Goal: Information Seeking & Learning: Learn about a topic

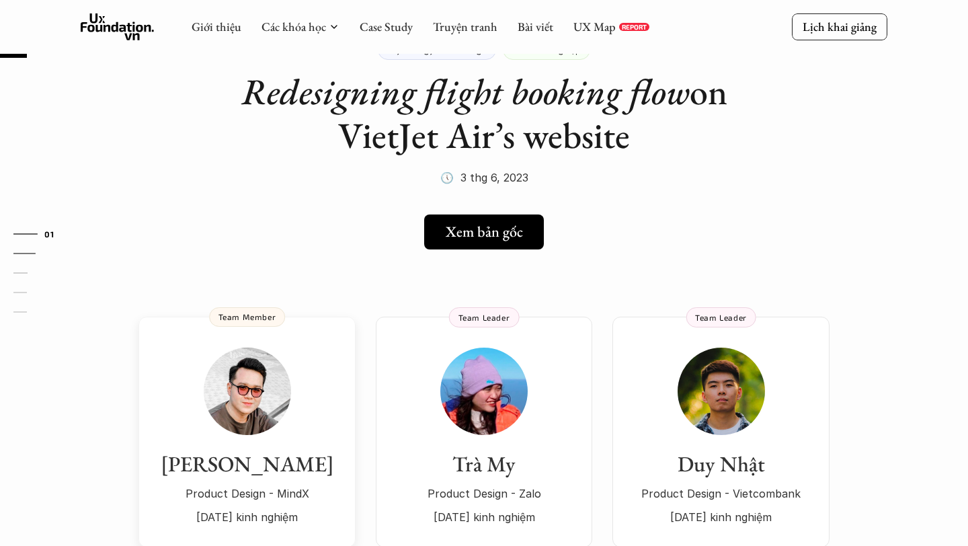
scroll to position [34, 0]
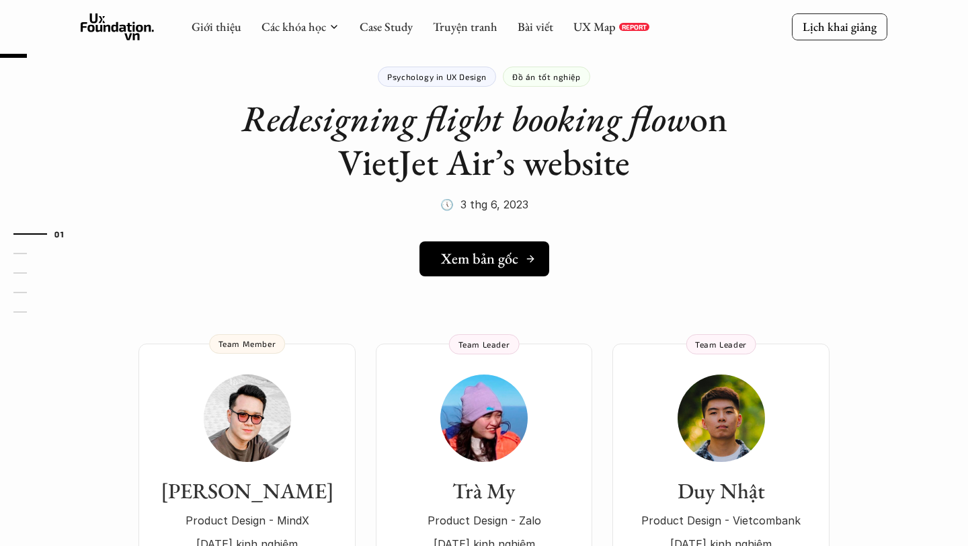
click at [461, 273] on link "Xem bản gốc" at bounding box center [484, 258] width 130 height 35
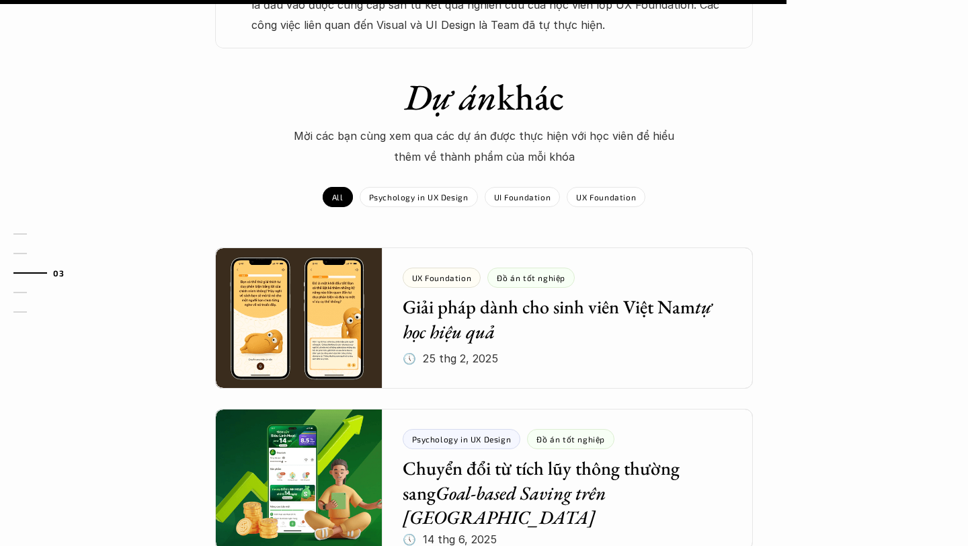
scroll to position [1075, 0]
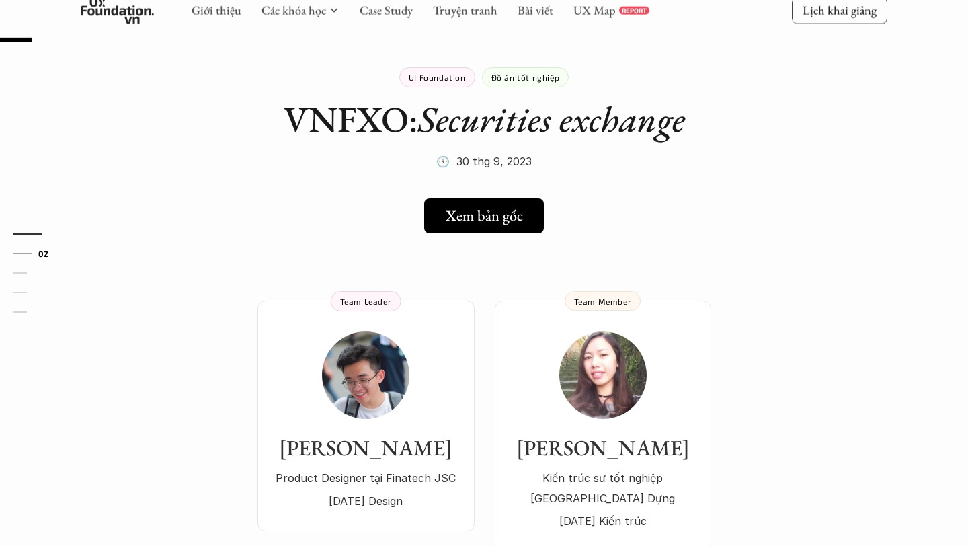
scroll to position [46, 0]
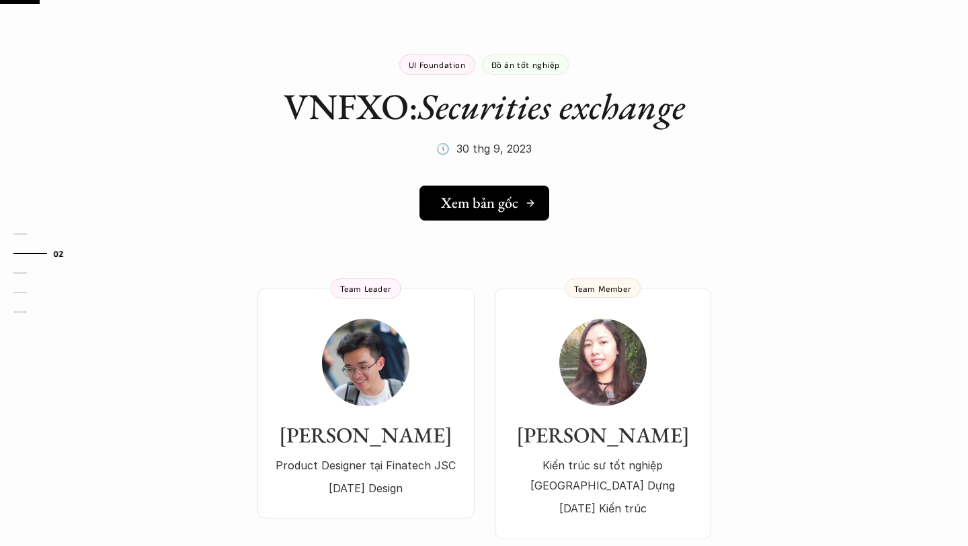
click at [499, 198] on h5 "Xem bản gốc" at bounding box center [479, 202] width 77 height 17
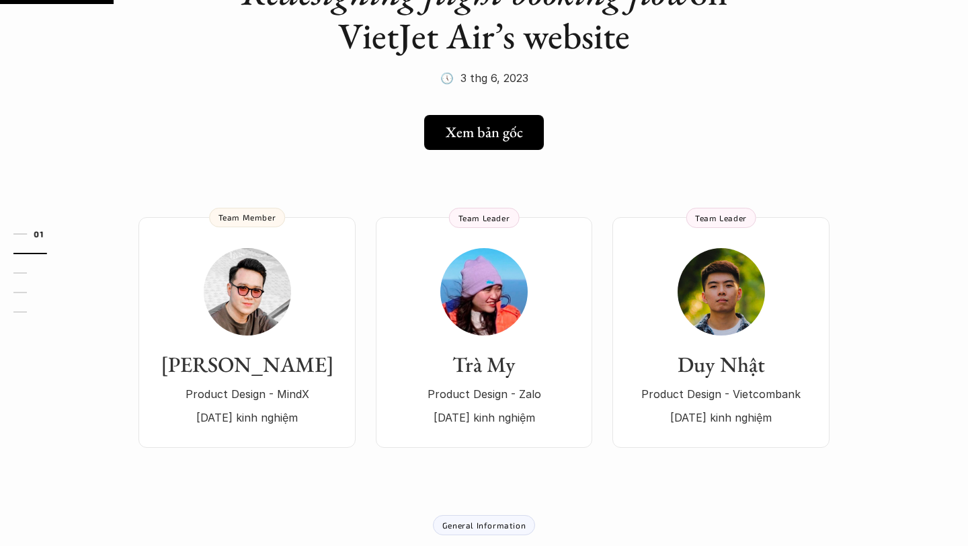
scroll to position [165, 0]
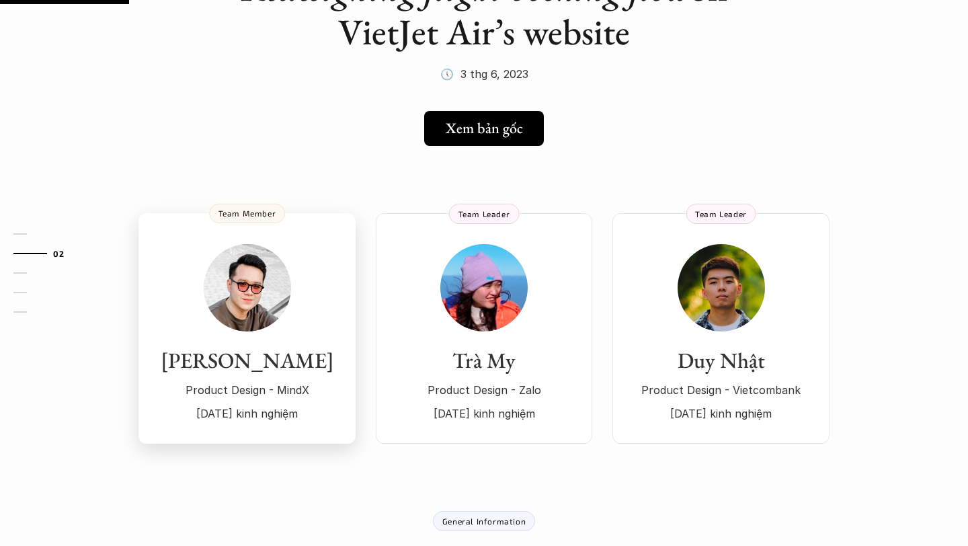
click at [293, 358] on h3 "[PERSON_NAME]" at bounding box center [247, 361] width 190 height 26
click at [529, 338] on div "Trà My Product Design - Zalo 3 năm kinh nghiệm" at bounding box center [484, 333] width 190 height 179
click at [688, 427] on link "Duy Nhật Product Design - Vietcombank 4 năm kinh nghiệm Team Leader" at bounding box center [720, 328] width 217 height 231
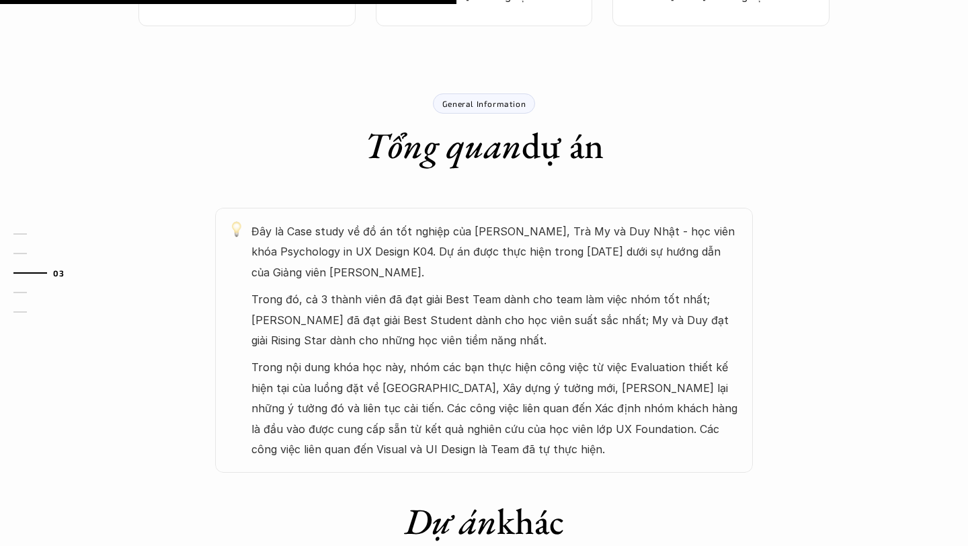
scroll to position [584, 0]
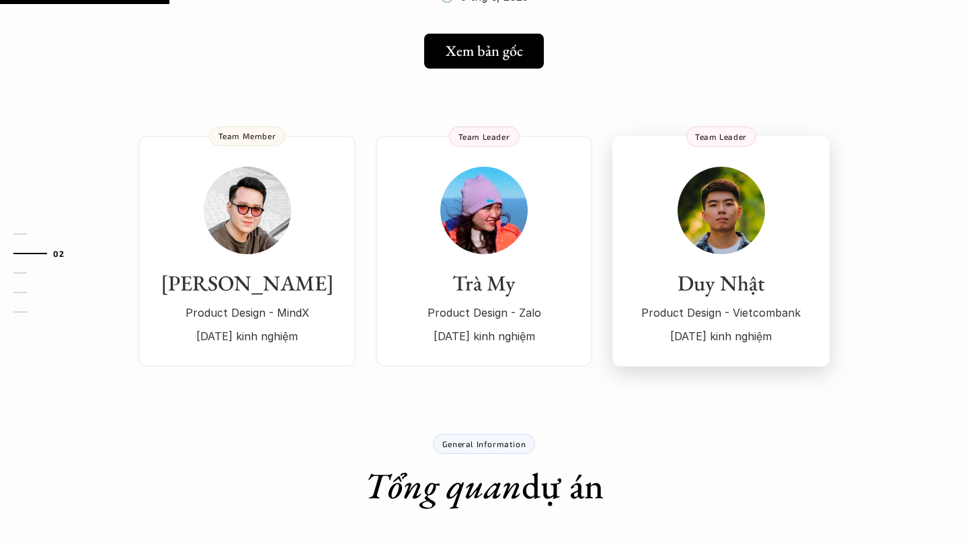
scroll to position [252, 0]
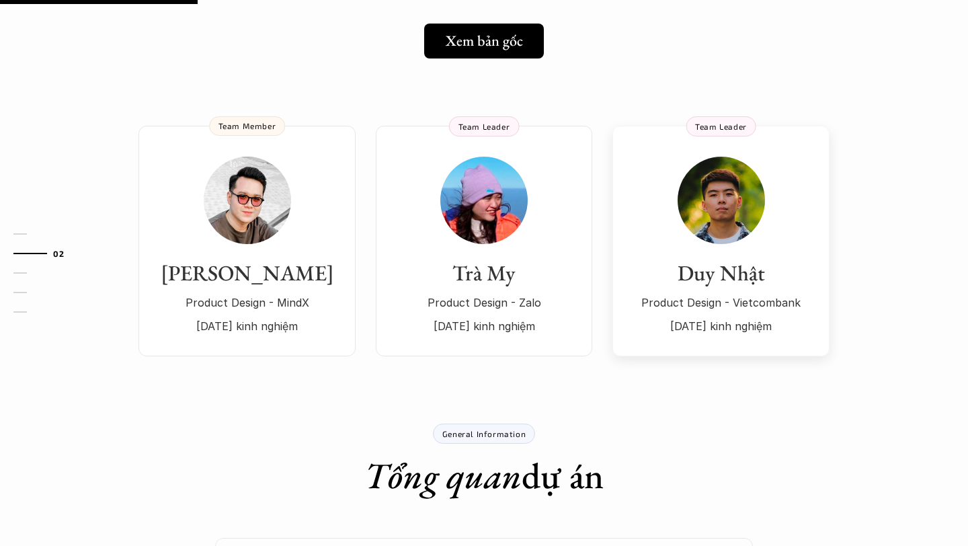
click at [679, 326] on p "4 năm kinh nghiệm" at bounding box center [721, 326] width 190 height 20
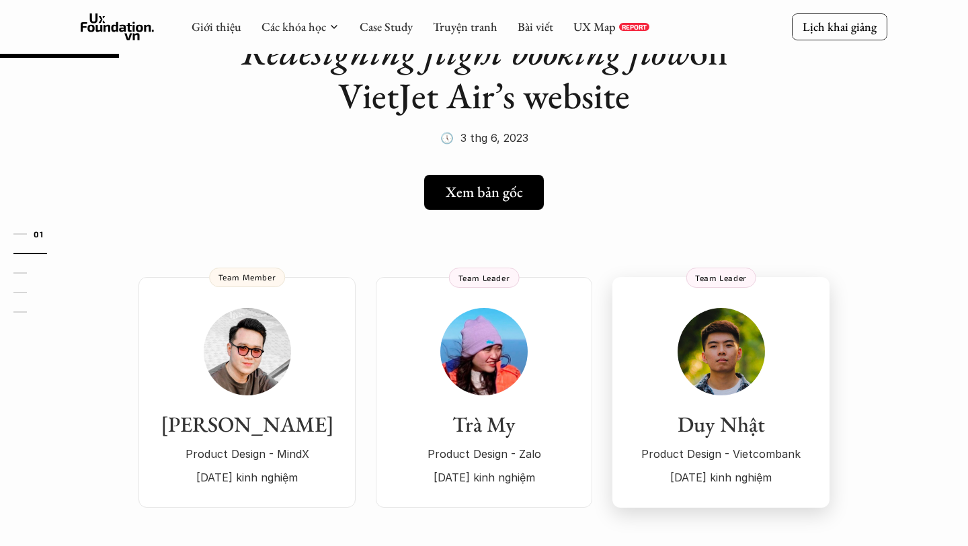
scroll to position [19, 0]
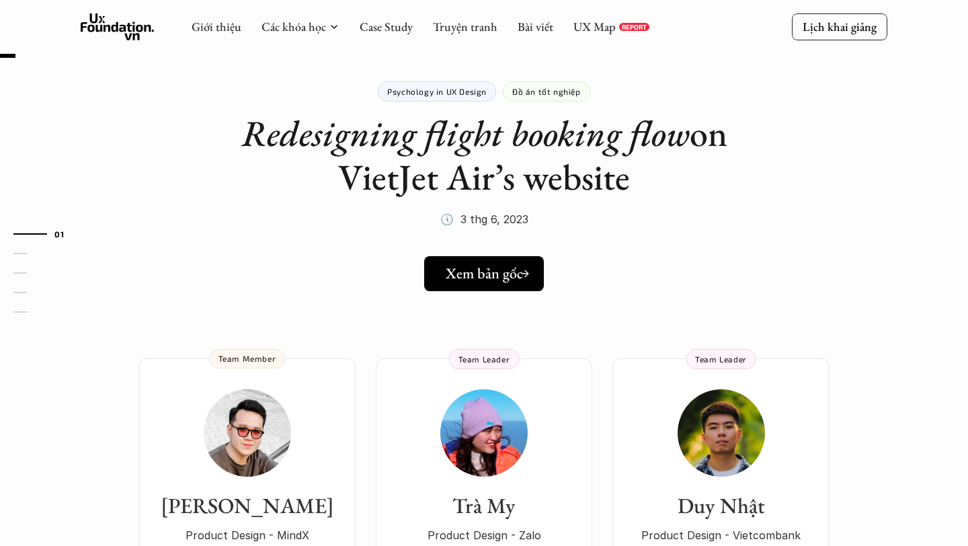
click at [496, 278] on h5 "Xem bản gốc" at bounding box center [479, 273] width 77 height 17
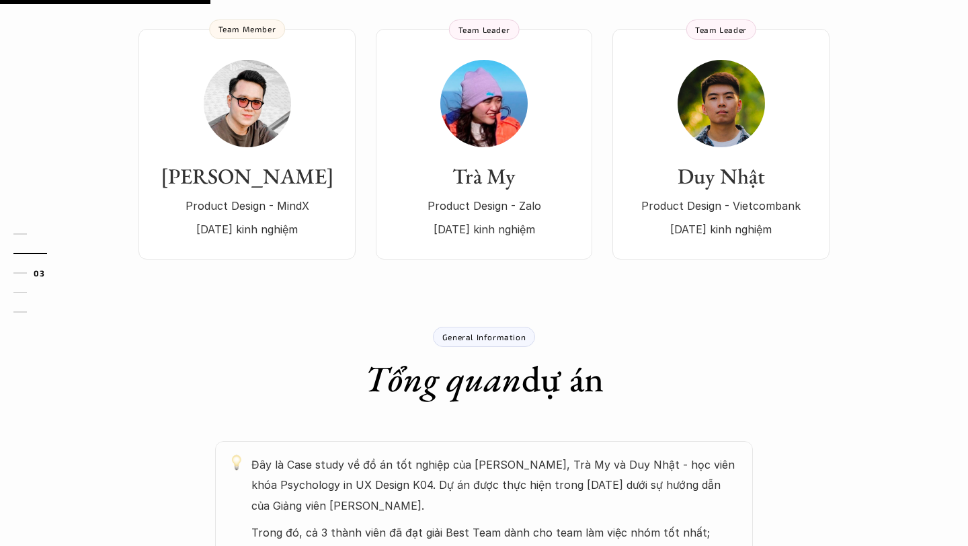
scroll to position [370, 0]
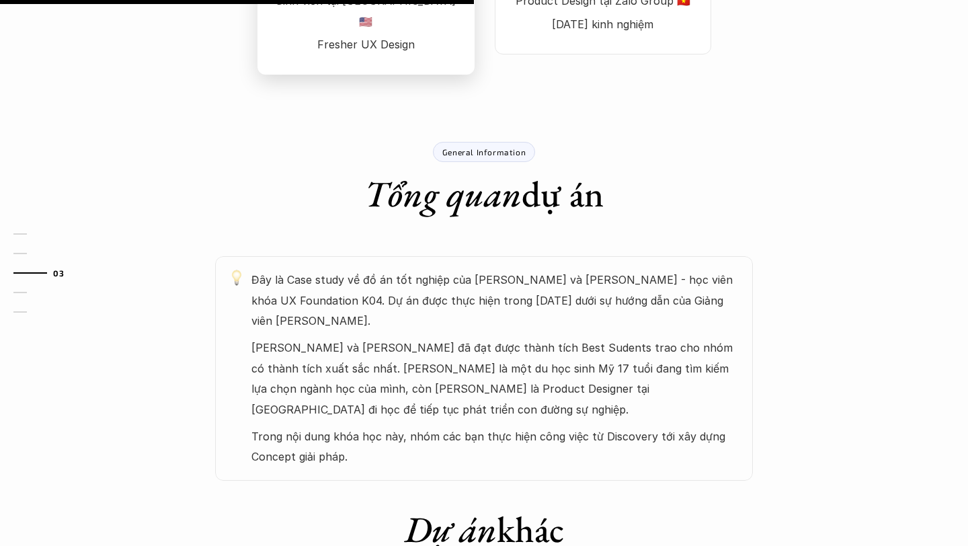
scroll to position [598, 0]
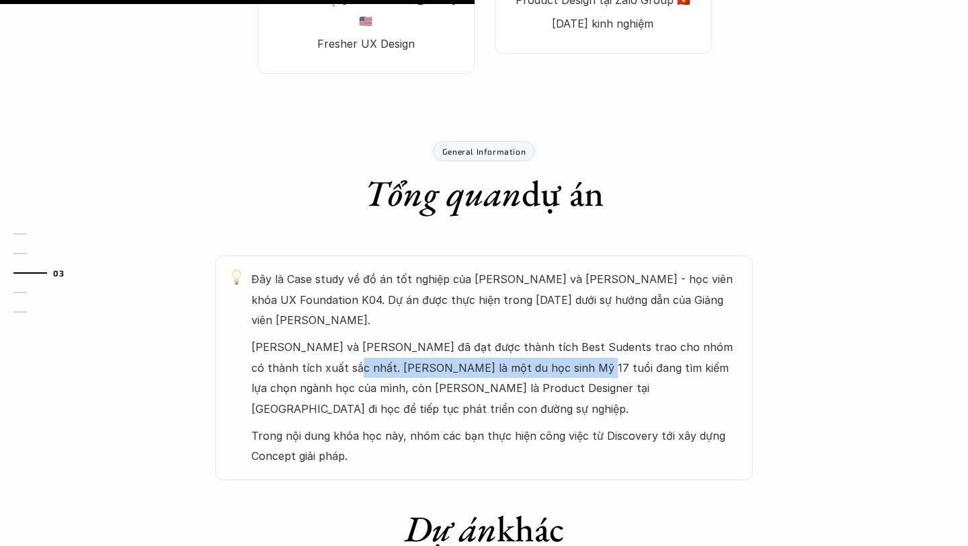
drag, startPoint x: 307, startPoint y: 350, endPoint x: 533, endPoint y: 350, distance: 225.9
click at [533, 350] on p "[PERSON_NAME] và [PERSON_NAME] đã đạt được thành tích Best Sudents trao cho nhó…" at bounding box center [495, 378] width 488 height 82
click at [333, 356] on p "Jasmine Bui và Duy Lu đã đạt được thành tích Best Sudents trao cho nhóm có thàn…" at bounding box center [495, 378] width 488 height 82
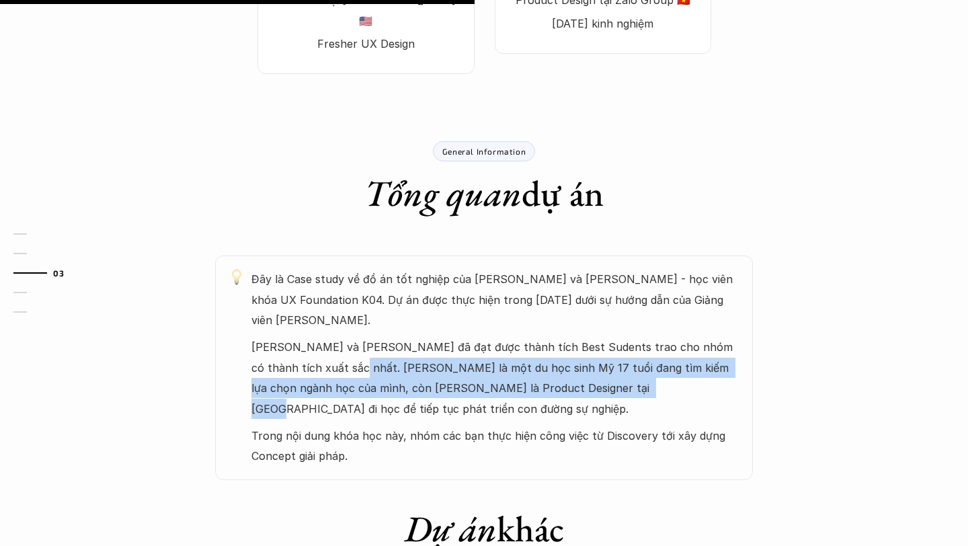
drag, startPoint x: 311, startPoint y: 346, endPoint x: 575, endPoint y: 370, distance: 266.0
click at [575, 370] on p "Jasmine Bui và Duy Lu đã đạt được thành tích Best Sudents trao cho nhóm có thàn…" at bounding box center [495, 378] width 488 height 82
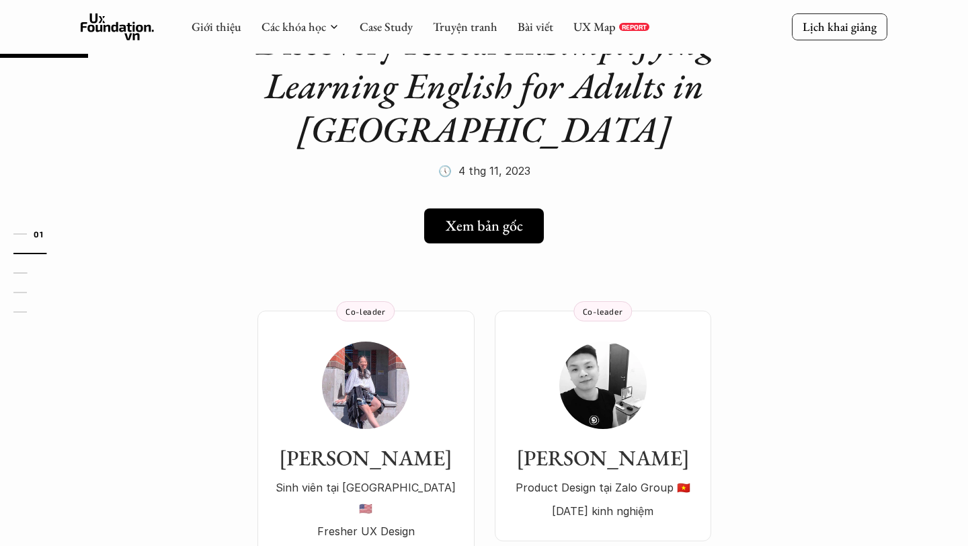
scroll to position [4, 0]
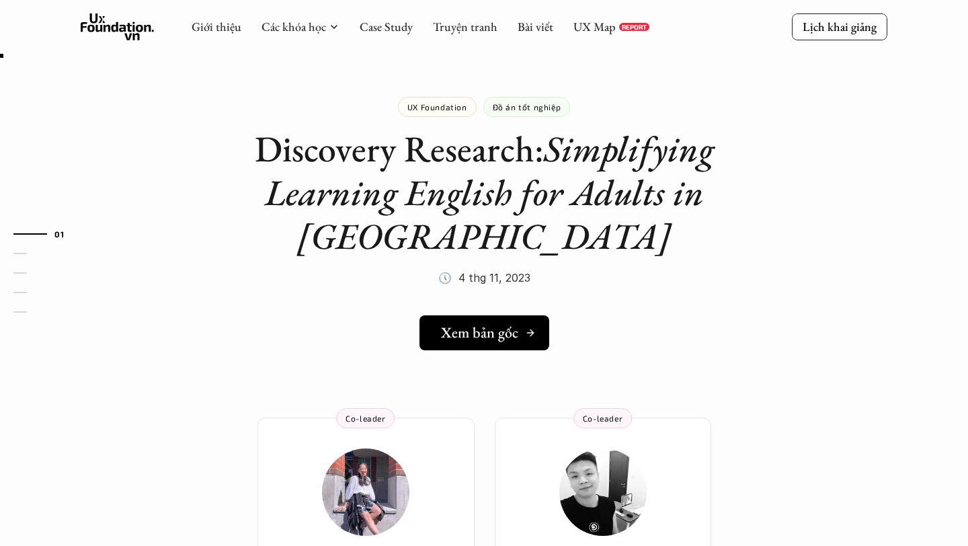
click at [474, 330] on h5 "Xem bản gốc" at bounding box center [479, 332] width 77 height 17
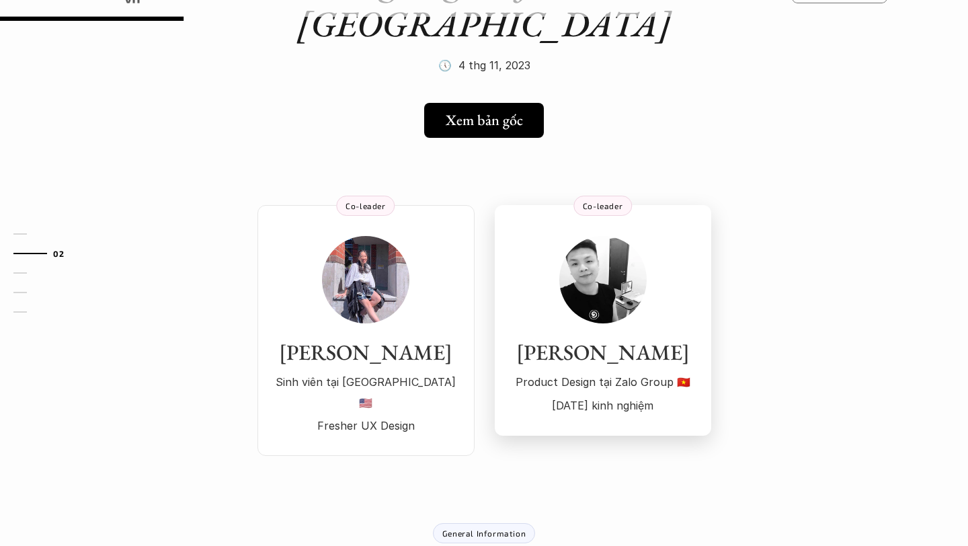
scroll to position [243, 0]
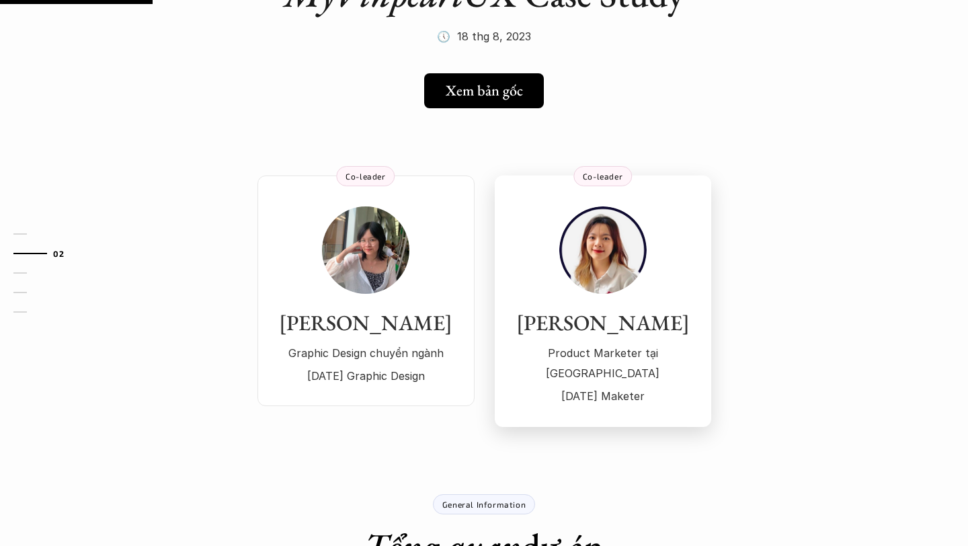
scroll to position [196, 0]
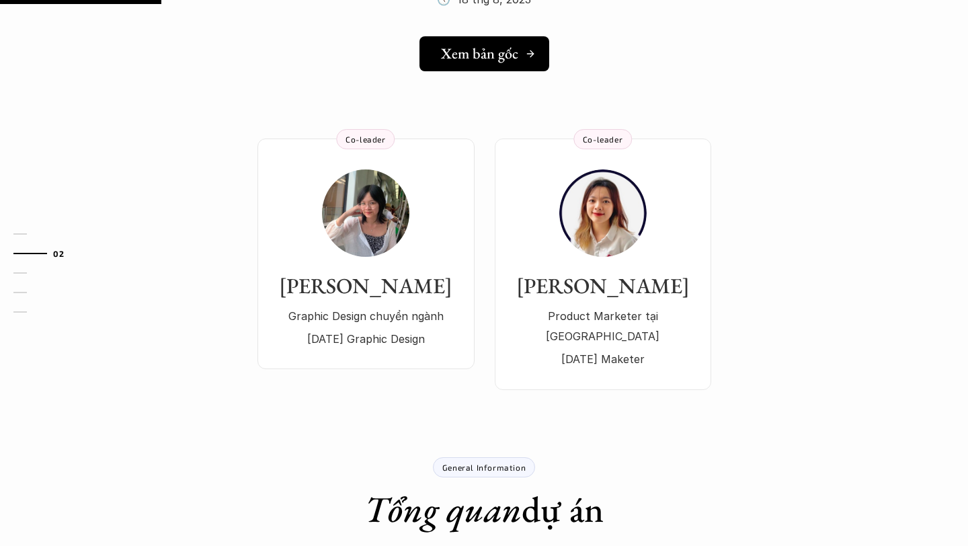
click at [518, 56] on div "Xem bản gốc" at bounding box center [488, 53] width 95 height 17
click at [427, 231] on div "[PERSON_NAME] Graphic Design chuyển ngành [DATE] Graphic Design" at bounding box center [366, 258] width 190 height 179
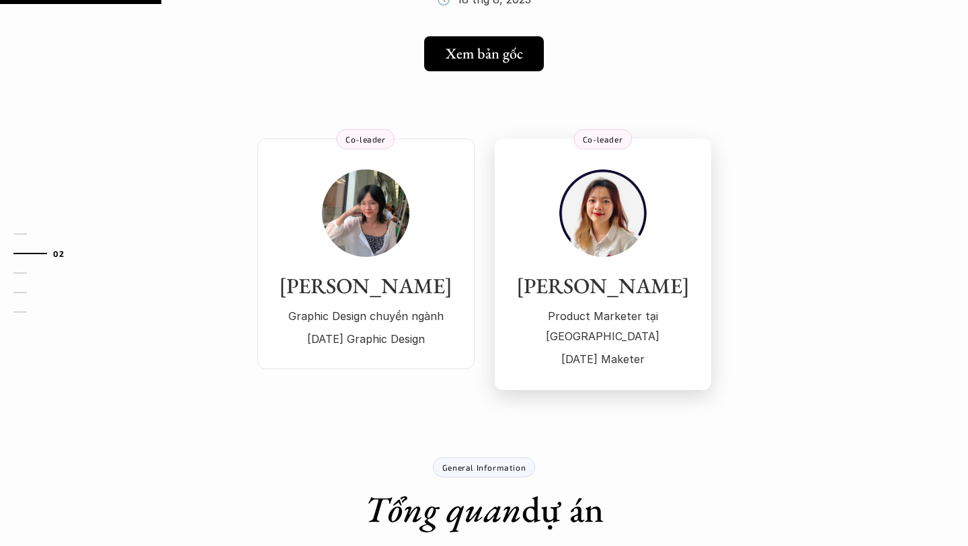
click at [570, 304] on div "[PERSON_NAME] Product Marketer tại [GEOGRAPHIC_DATA] [DATE] Maketer" at bounding box center [603, 321] width 190 height 97
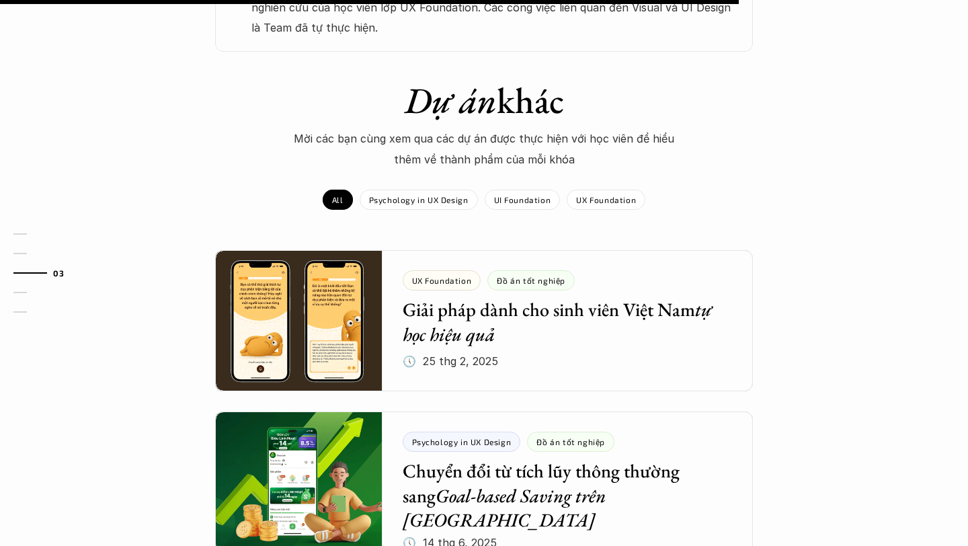
scroll to position [1002, 0]
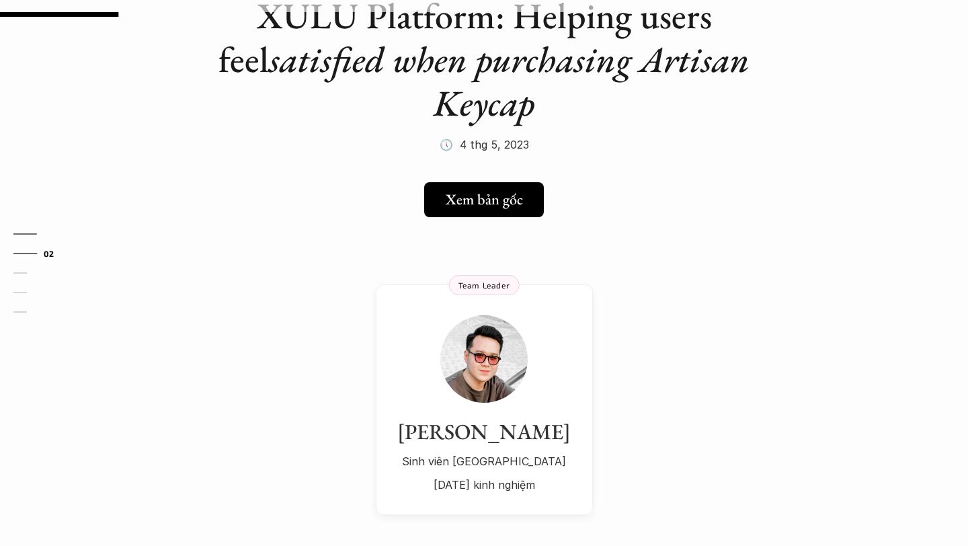
scroll to position [140, 0]
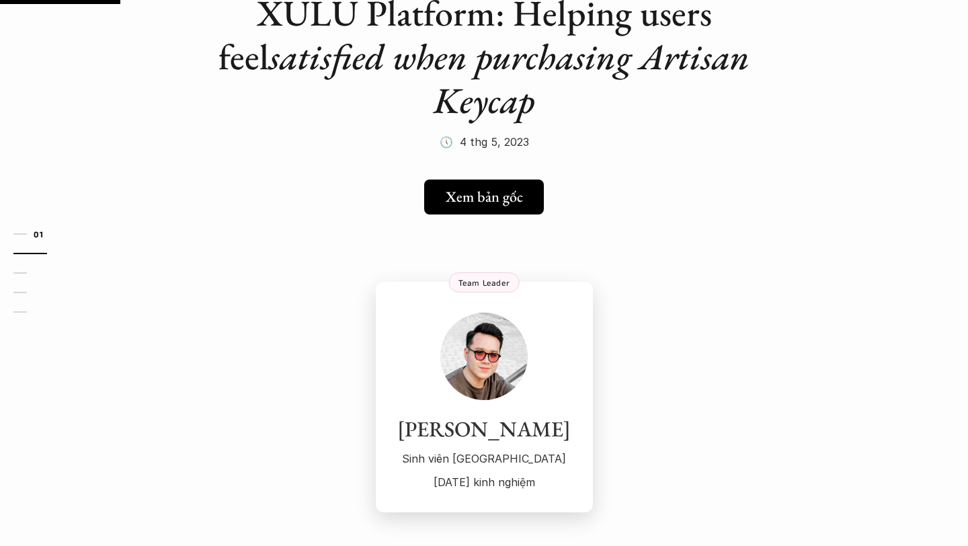
click at [537, 382] on div "Khánh Hoàng Sinh viên RMIT University 2 năm kinh nghiệm" at bounding box center [484, 402] width 190 height 179
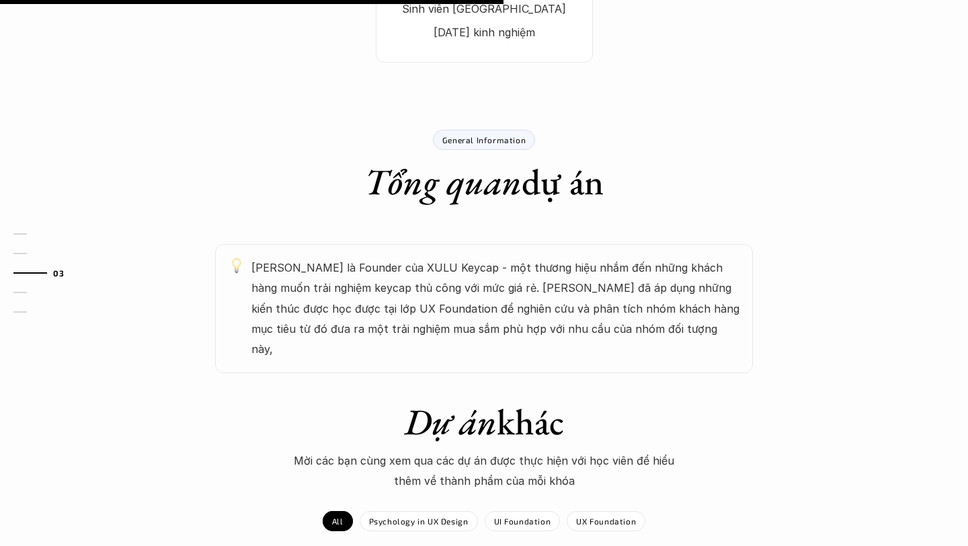
scroll to position [592, 0]
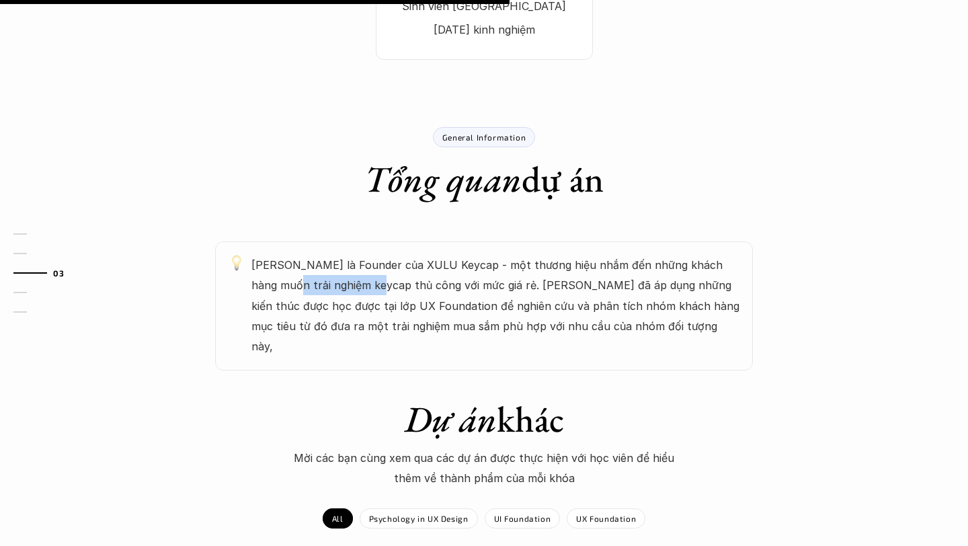
drag, startPoint x: 255, startPoint y: 288, endPoint x: 348, endPoint y: 288, distance: 92.8
click at [347, 289] on p "Khánh là Founder của XULU Keycap - một thương hiệu nhắm đến những khách hàng mu…" at bounding box center [495, 306] width 488 height 102
click at [348, 288] on p "Khánh là Founder của XULU Keycap - một thương hiệu nhắm đến những khách hàng mu…" at bounding box center [495, 306] width 488 height 102
drag, startPoint x: 305, startPoint y: 292, endPoint x: 417, endPoint y: 295, distance: 112.3
click at [417, 295] on p "Khánh là Founder của XULU Keycap - một thương hiệu nhắm đến những khách hàng mu…" at bounding box center [495, 306] width 488 height 102
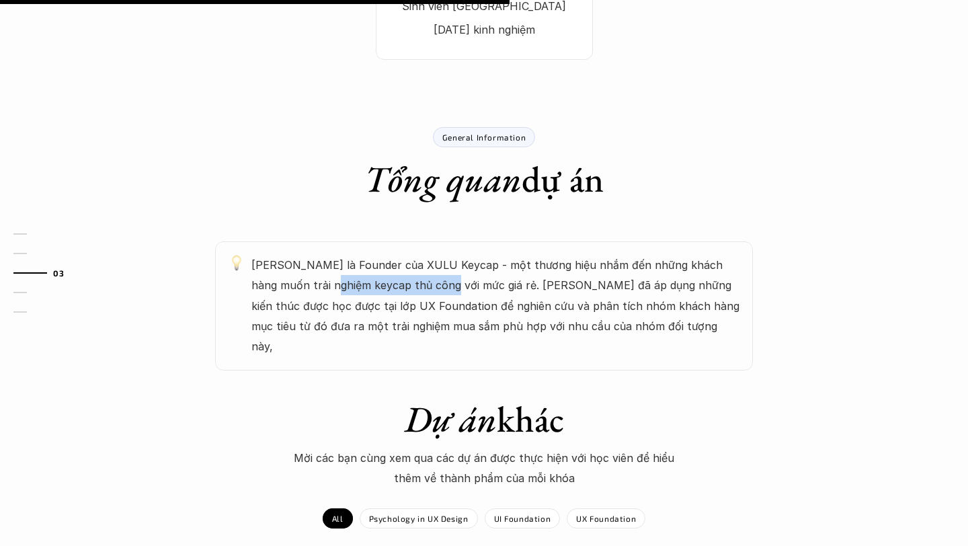
click at [417, 295] on p "Khánh là Founder của XULU Keycap - một thương hiệu nhắm đến những khách hàng mu…" at bounding box center [495, 306] width 488 height 102
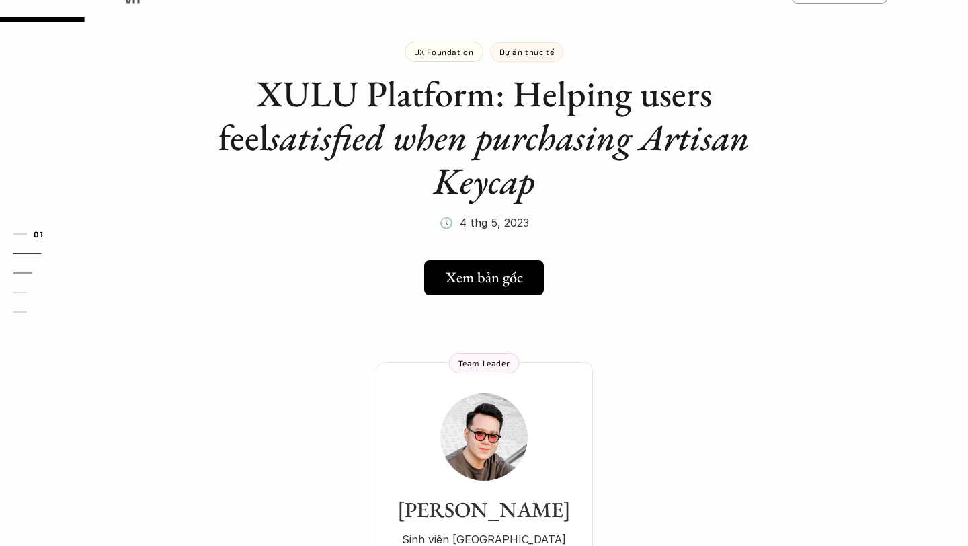
scroll to position [0, 0]
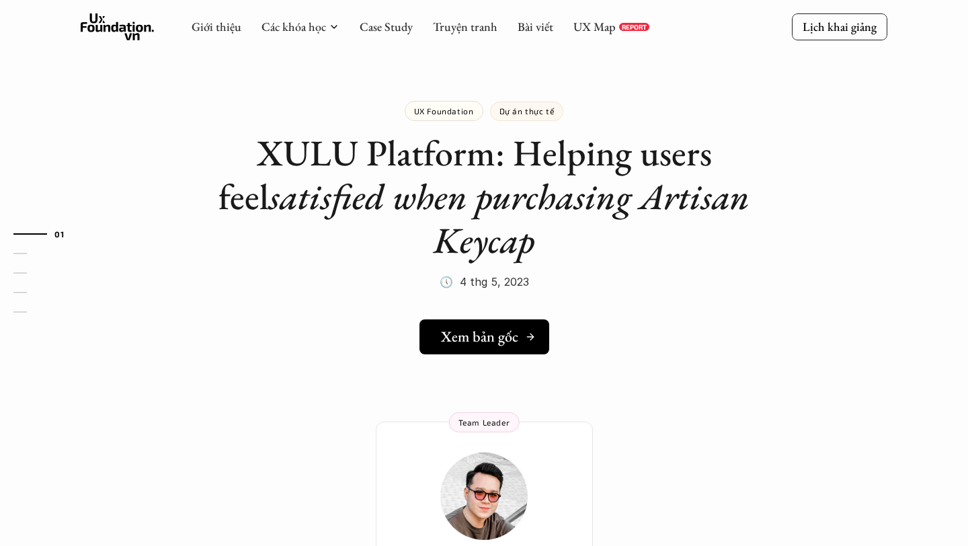
click at [496, 328] on h5 "Xem bản gốc" at bounding box center [479, 336] width 77 height 17
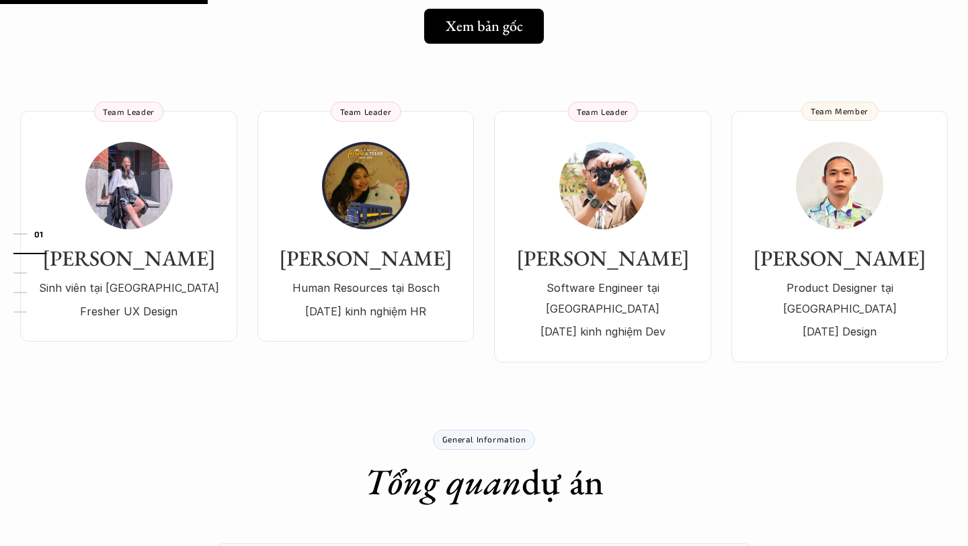
scroll to position [270, 0]
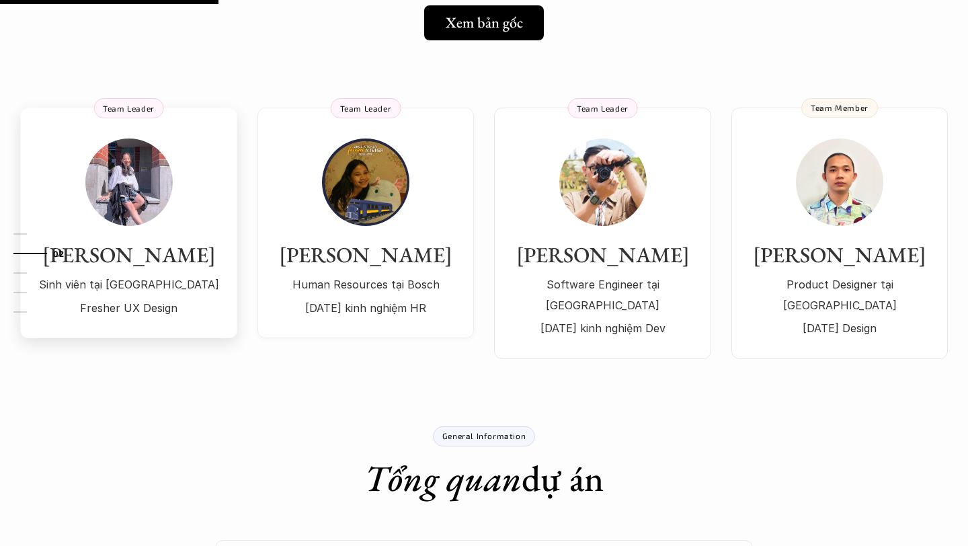
click at [166, 267] on h3 "[PERSON_NAME]" at bounding box center [129, 255] width 190 height 26
click at [368, 254] on h3 "Hằng Nguyễn" at bounding box center [366, 255] width 190 height 26
click at [607, 289] on p "Software Engineer tại Haravan" at bounding box center [603, 294] width 190 height 41
click at [843, 242] on h3 "Thi Nguyễn" at bounding box center [840, 255] width 190 height 26
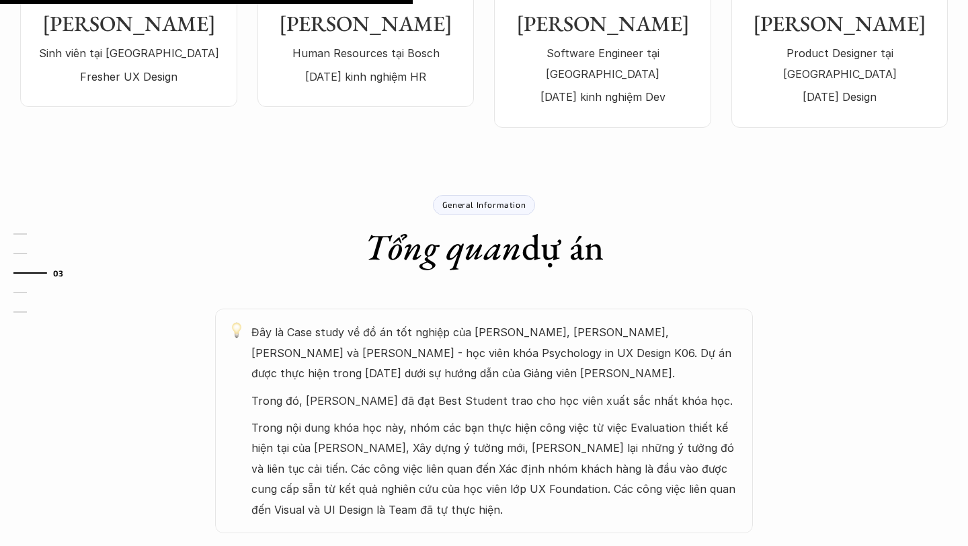
scroll to position [532, 0]
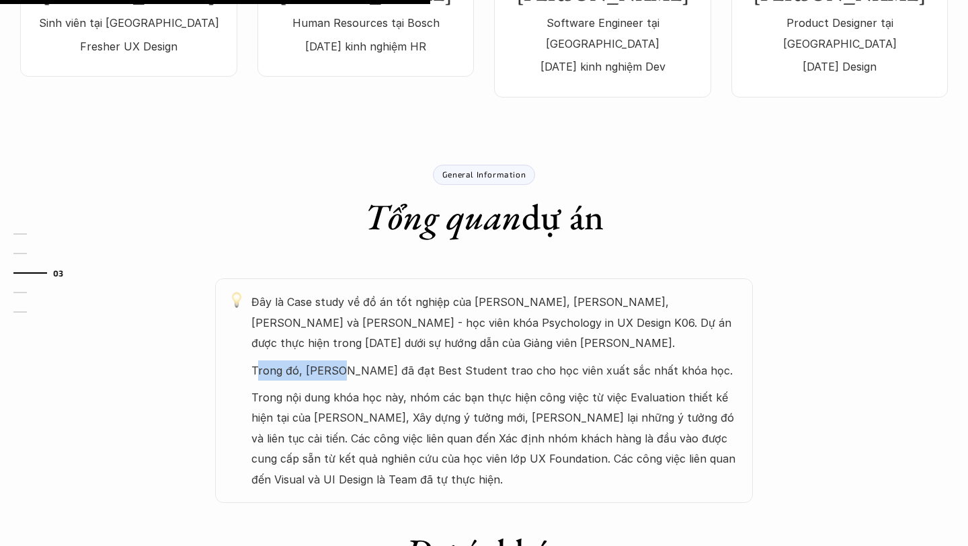
drag, startPoint x: 257, startPoint y: 352, endPoint x: 350, endPoint y: 350, distance: 93.5
click at [350, 360] on p "Trong đó, Jasmine Bui đã đạt Best Student trao cho học viên xuất sắc nhất khóa …" at bounding box center [495, 370] width 488 height 20
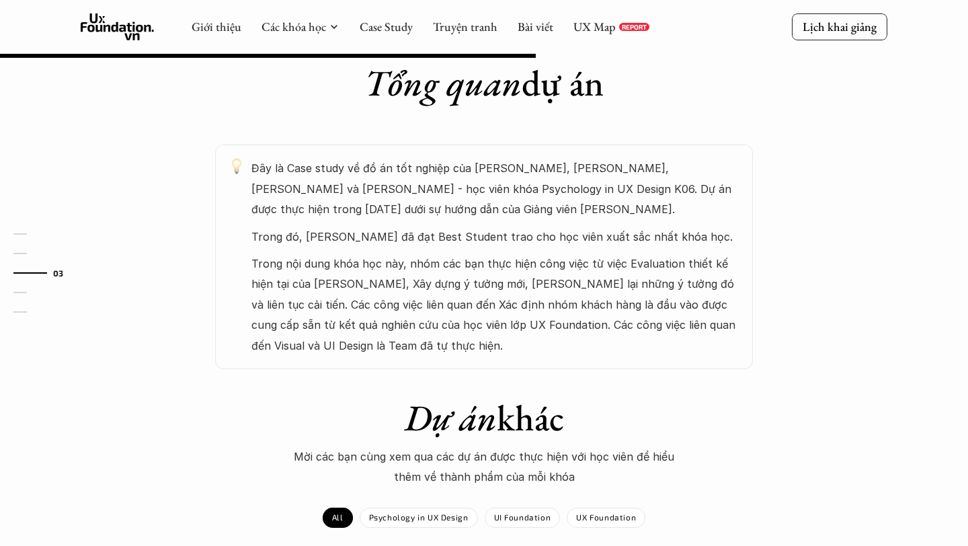
scroll to position [662, 0]
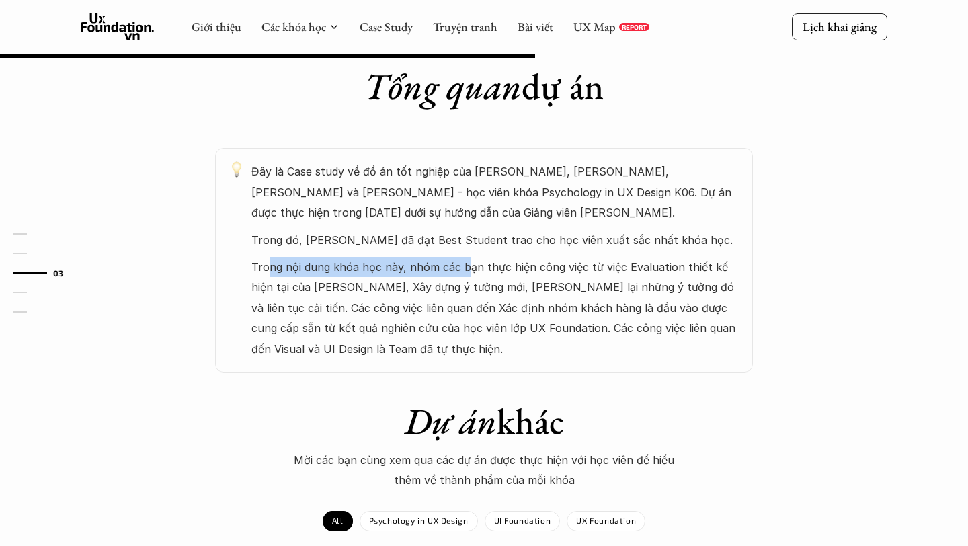
drag, startPoint x: 265, startPoint y: 248, endPoint x: 477, endPoint y: 261, distance: 212.2
click at [473, 257] on p "Trong nội dung khóa học này, nhóm các bạn thực hiện công việc từ việc Evaluatio…" at bounding box center [495, 308] width 488 height 102
click at [477, 261] on p "Trong nội dung khóa học này, nhóm các bạn thực hiện công việc từ việc Evaluatio…" at bounding box center [495, 308] width 488 height 102
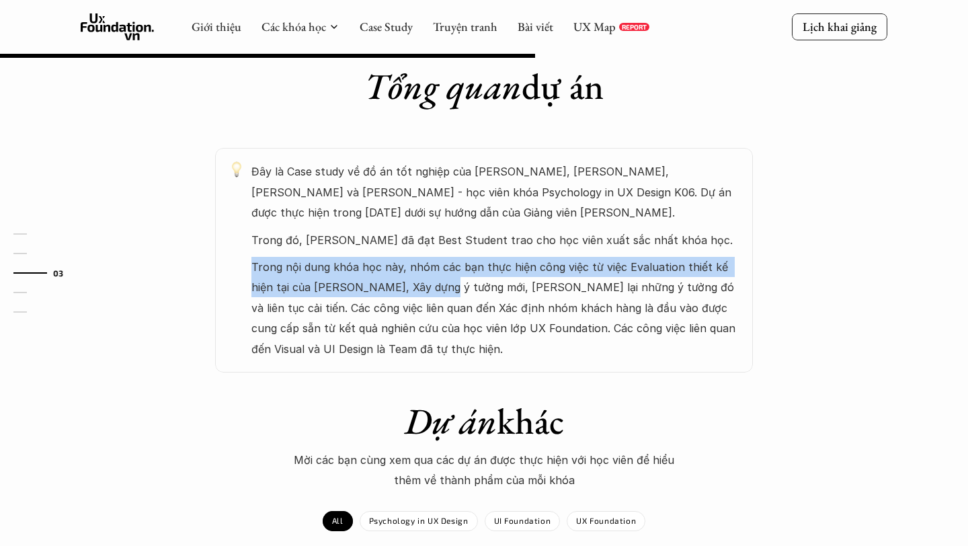
drag, startPoint x: 244, startPoint y: 247, endPoint x: 422, endPoint y: 262, distance: 178.8
click at [420, 263] on div "Đây là Case study về đồ án tốt nghiệp của Jasmine Bui, Hằng Nguyễn, Kiệt Hồ và …" at bounding box center [484, 260] width 538 height 225
click at [422, 262] on p "Trong nội dung khóa học này, nhóm các bạn thực hiện công việc từ việc Evaluatio…" at bounding box center [495, 308] width 488 height 102
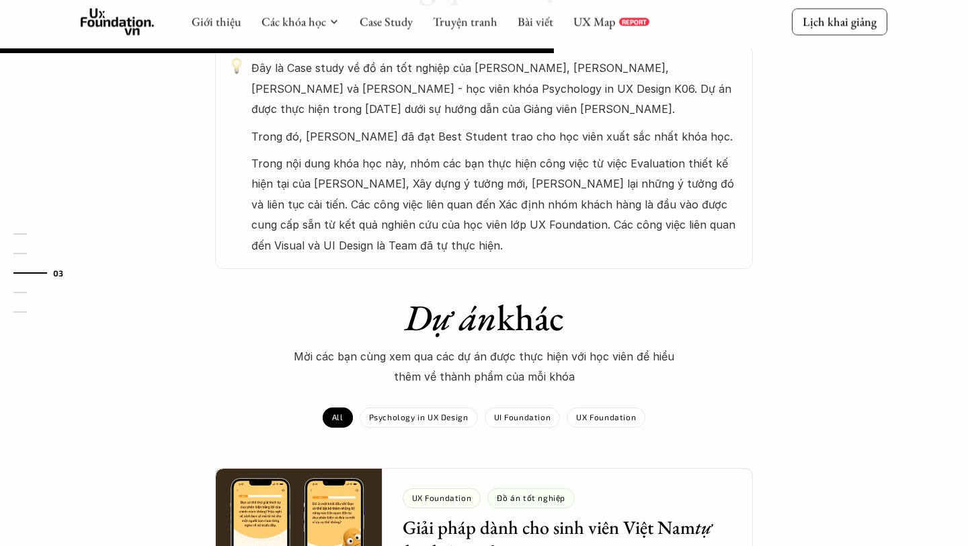
scroll to position [795, 0]
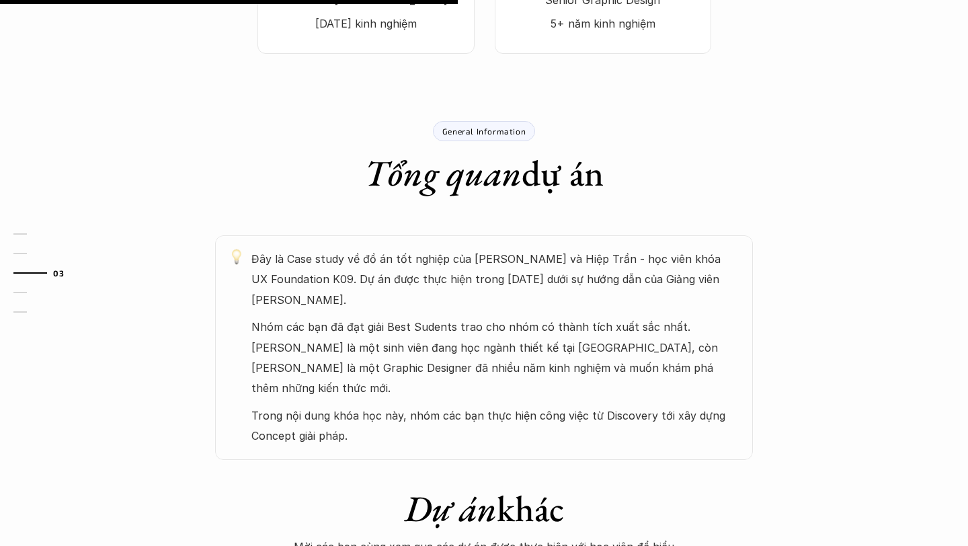
scroll to position [557, 0]
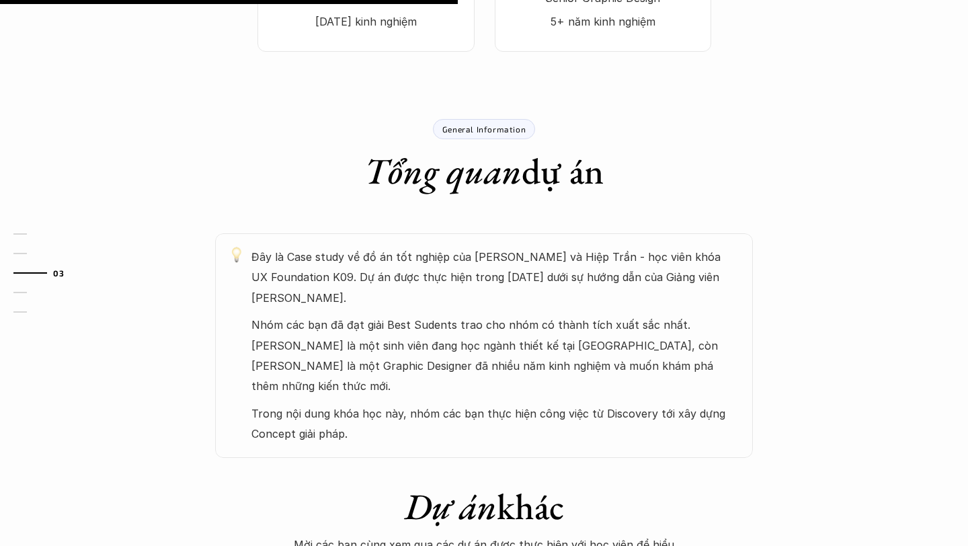
click at [321, 333] on p "Nhóm các bạn đã đạt giải Best Sudents trao cho nhóm có thành tích xuất sắc nhất…" at bounding box center [495, 356] width 488 height 82
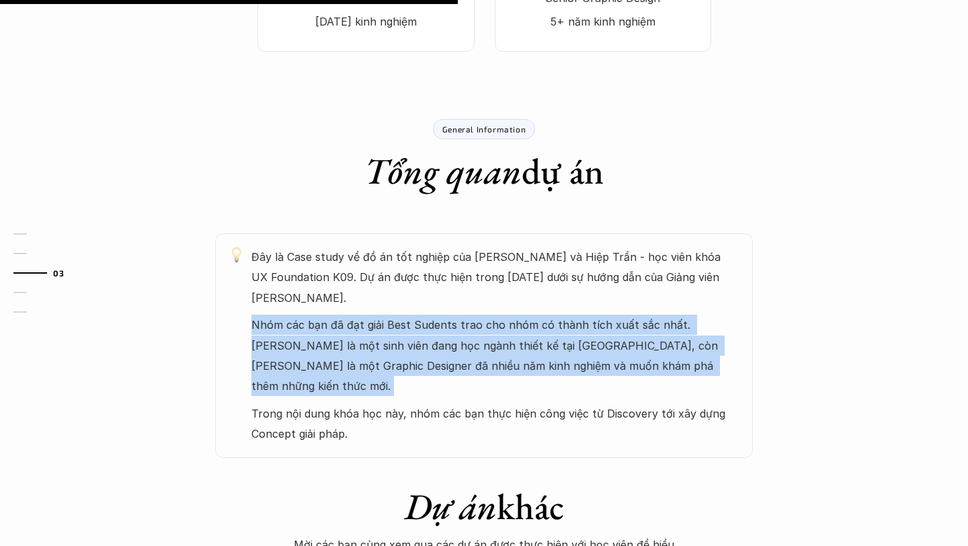
click at [321, 333] on p "Nhóm các bạn đã đạt giải Best Sudents trao cho nhóm có thành tích xuất sắc nhất…" at bounding box center [495, 356] width 488 height 82
click at [365, 362] on p "Nhóm các bạn đã đạt giải Best Sudents trao cho nhóm có thành tích xuất sắc nhất…" at bounding box center [495, 356] width 488 height 82
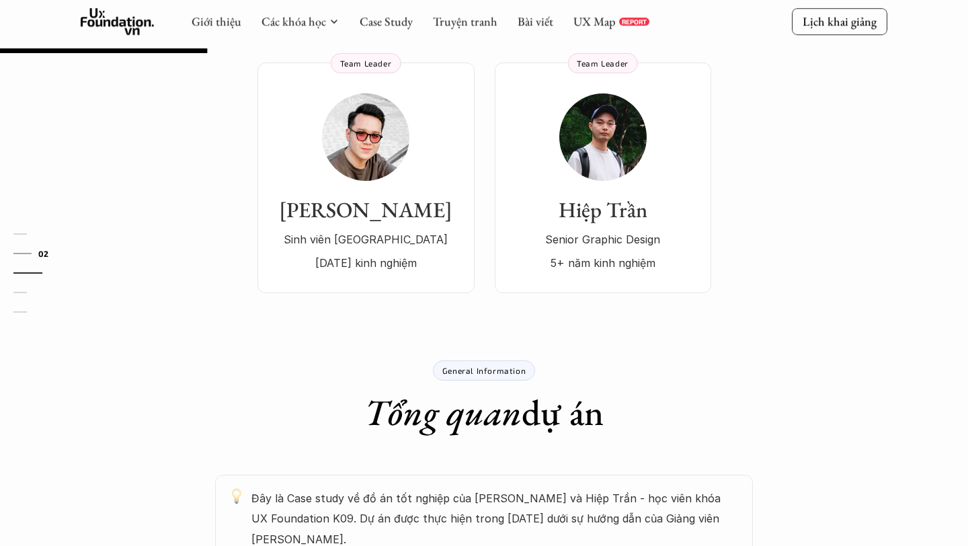
scroll to position [223, 0]
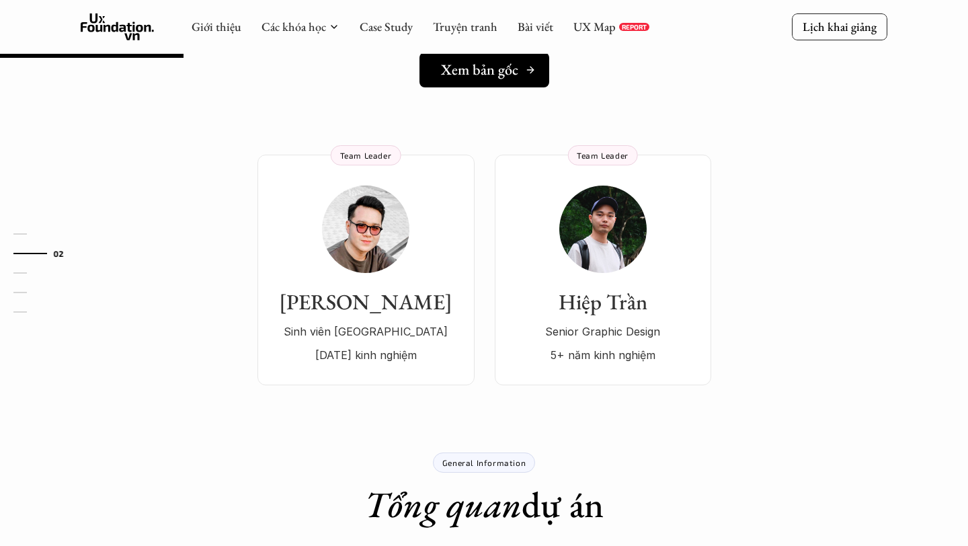
click at [479, 69] on h5 "Xem bản gốc" at bounding box center [479, 69] width 77 height 17
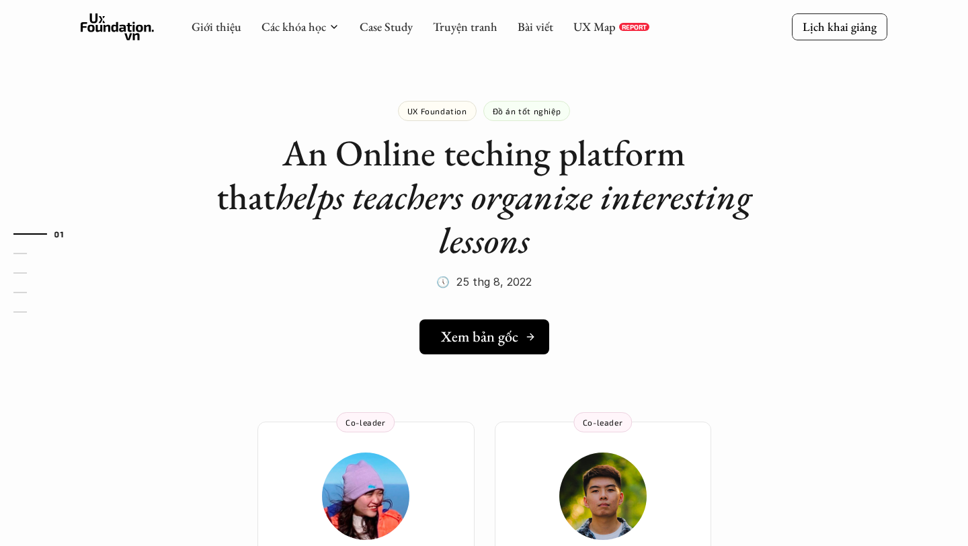
click at [506, 335] on h5 "Xem bản gốc" at bounding box center [479, 336] width 77 height 17
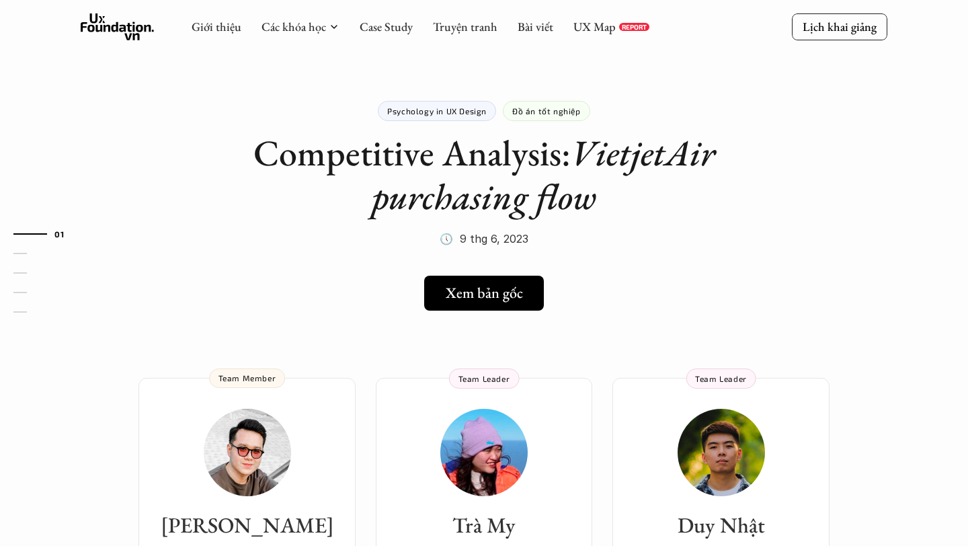
click at [504, 284] on h5 "Xem bản gốc" at bounding box center [484, 292] width 77 height 17
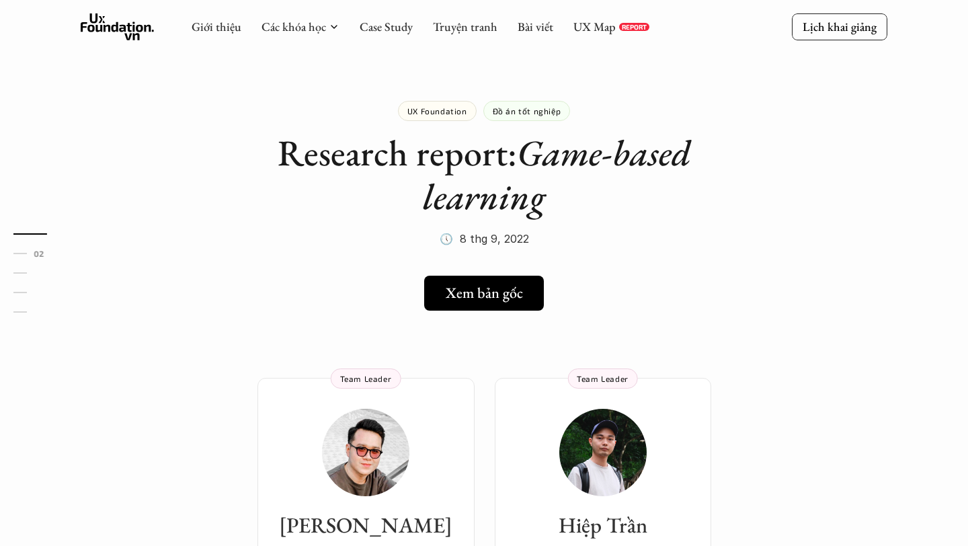
click at [485, 287] on h5 "Xem bản gốc" at bounding box center [479, 292] width 77 height 17
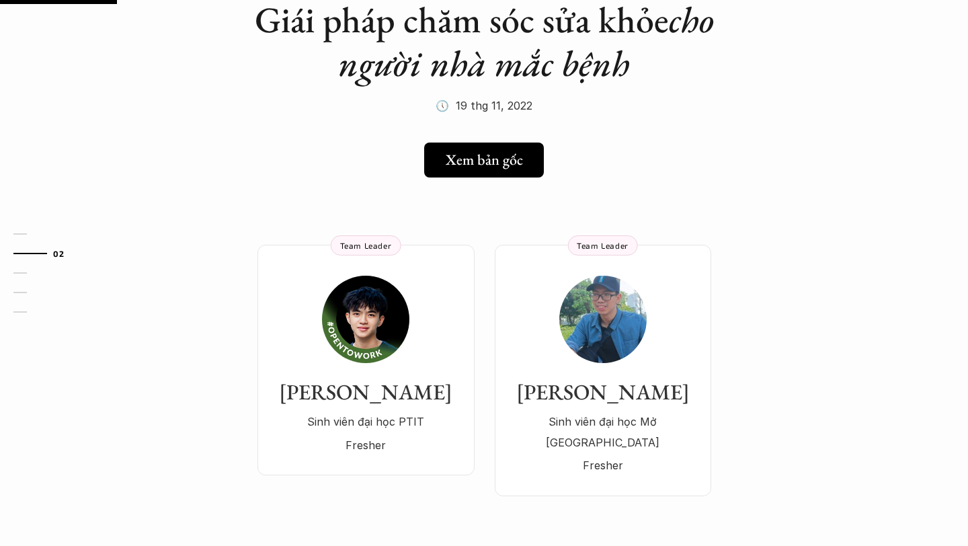
scroll to position [136, 0]
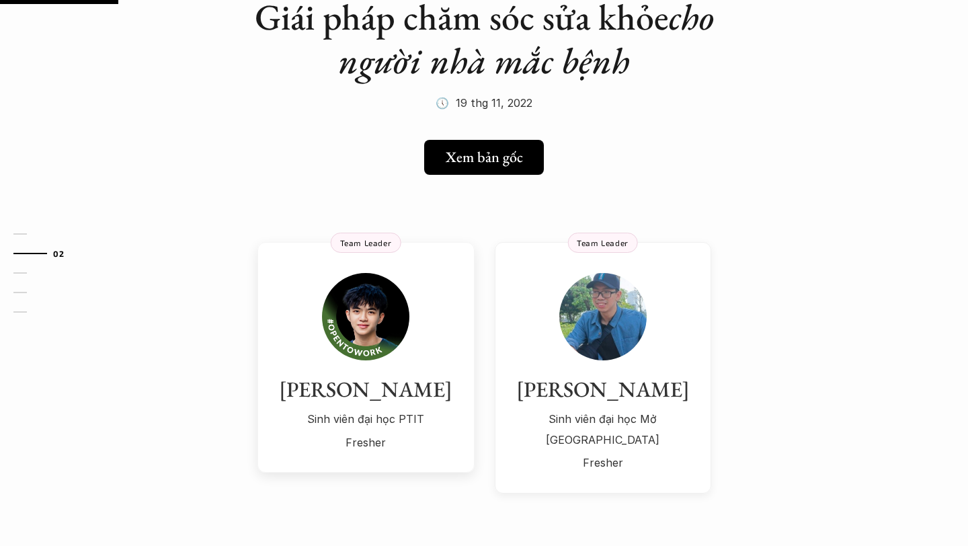
click at [452, 301] on div "Kai Thi Sinh viên đại học PTIT Fresher" at bounding box center [366, 362] width 190 height 179
click at [631, 327] on img at bounding box center [602, 316] width 87 height 87
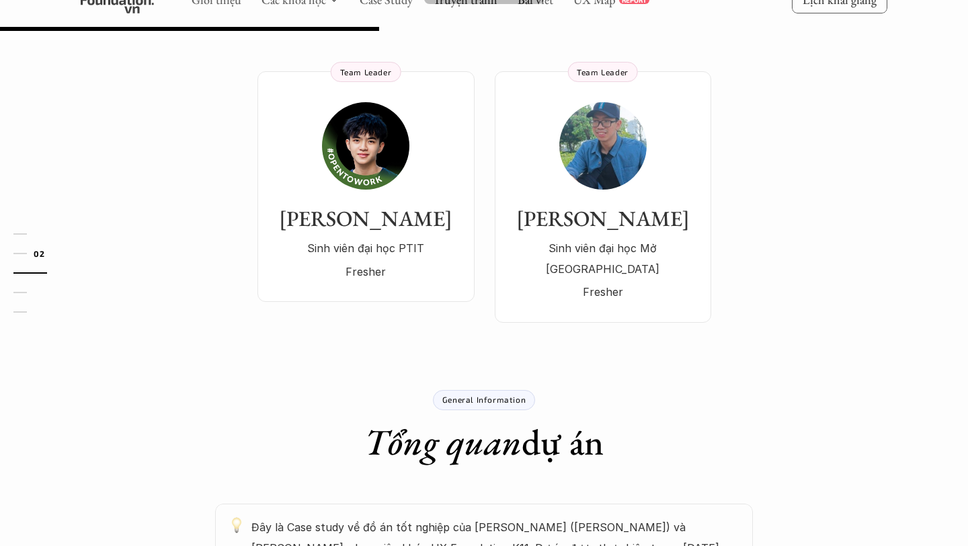
scroll to position [270, 0]
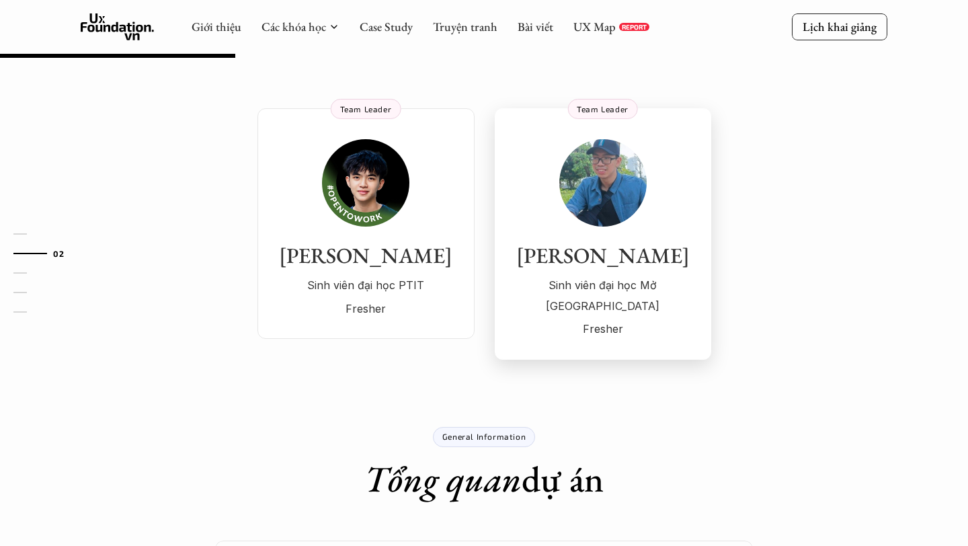
click at [516, 91] on div "Kai Thi Sinh viên đại học PTIT Fresher Team Leader Xuân Phong Sinh viên đại học…" at bounding box center [484, 214] width 968 height 292
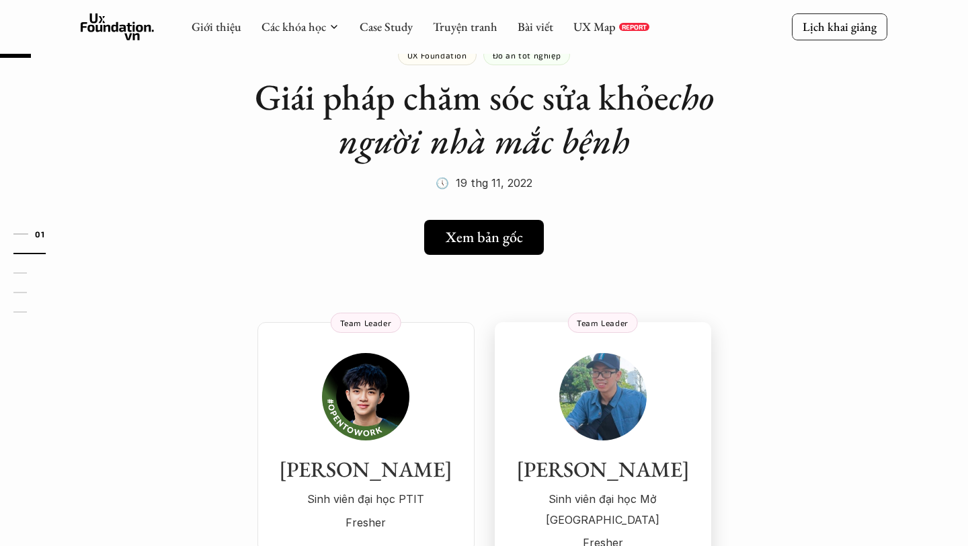
scroll to position [17, 0]
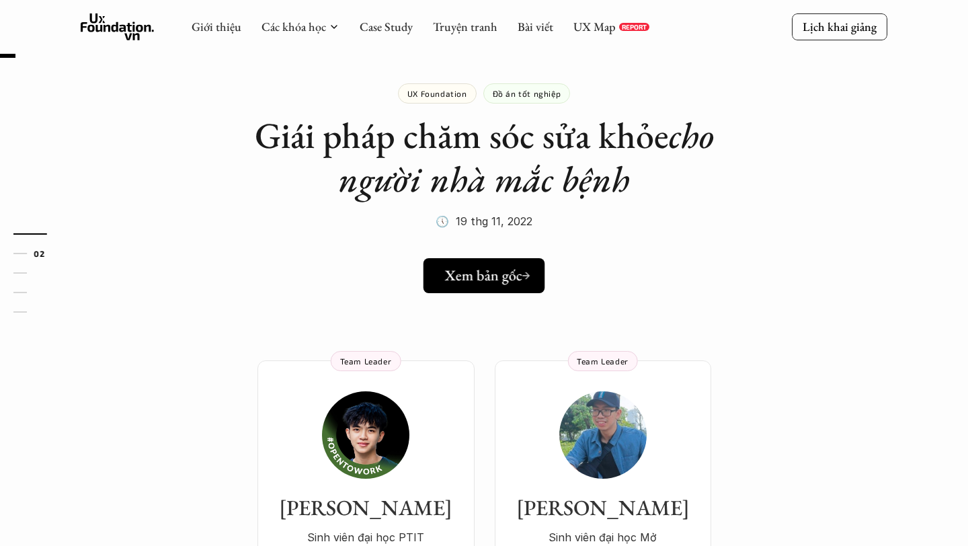
click at [487, 267] on h5 "Xem bản gốc" at bounding box center [480, 275] width 77 height 17
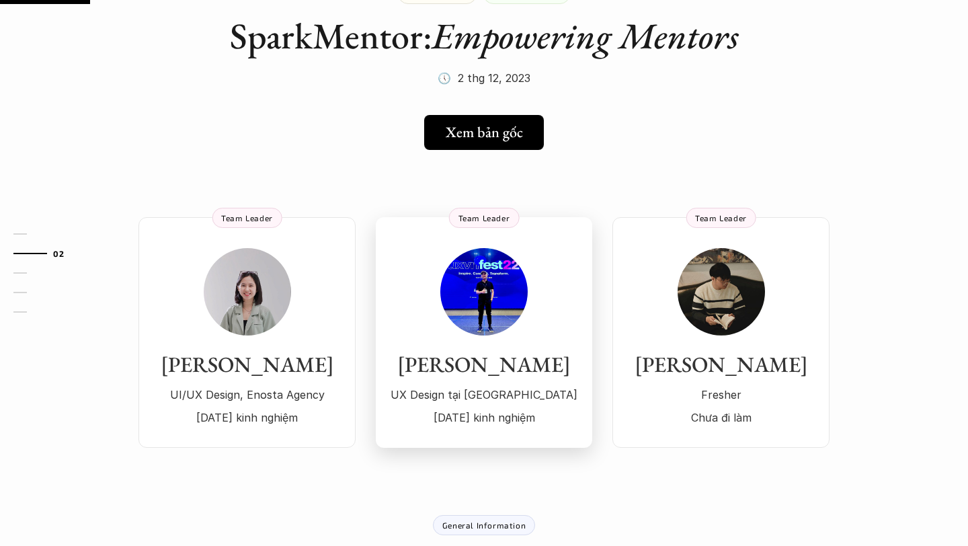
scroll to position [120, 0]
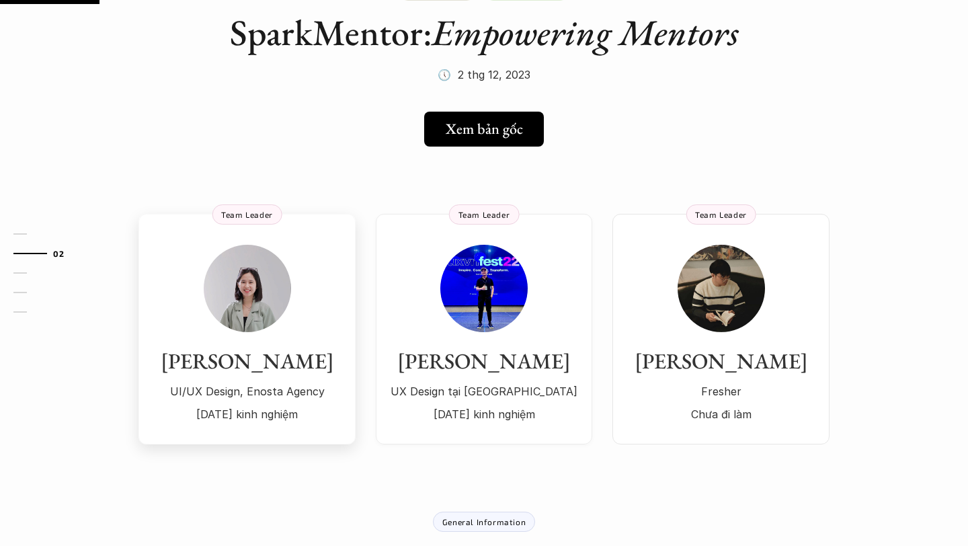
click at [307, 348] on h3 "Sue Trần" at bounding box center [247, 361] width 190 height 26
click at [506, 342] on div "Dylan Nguyễn UX Design tại ENOUVO 3 năm kinh nghiệm" at bounding box center [484, 334] width 190 height 179
click at [690, 380] on div "Tony Phan Fresher Chưa đi làm" at bounding box center [721, 386] width 190 height 76
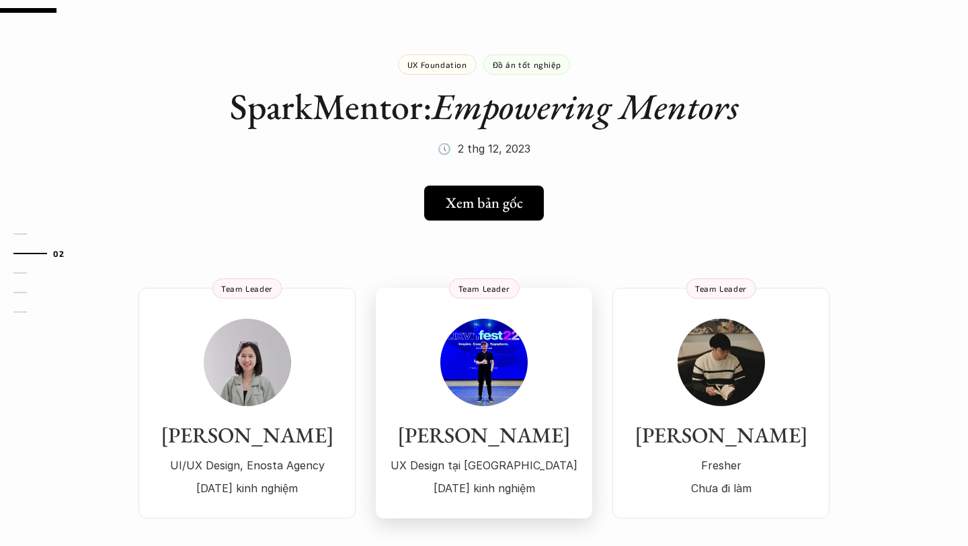
scroll to position [44, 0]
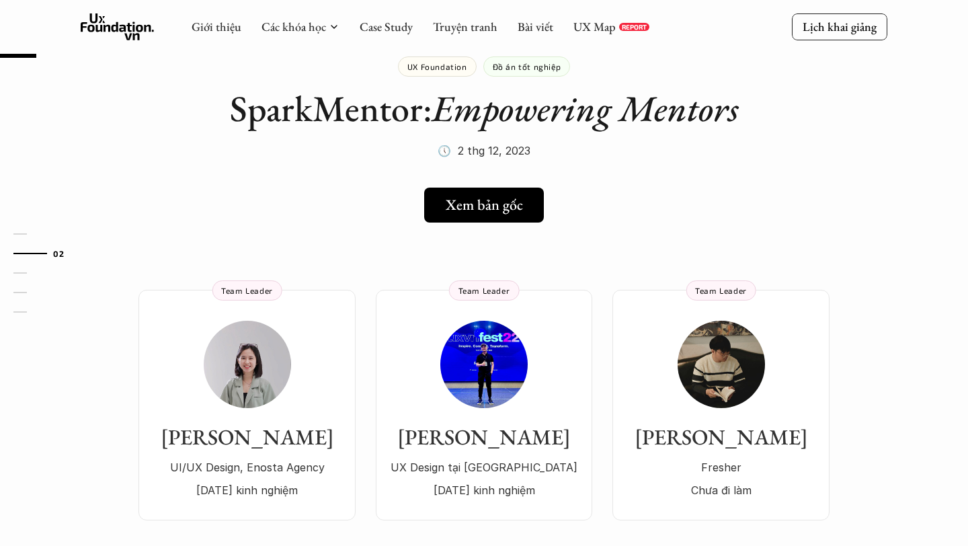
click at [507, 114] on em "Empowering Mentors" at bounding box center [585, 108] width 307 height 47
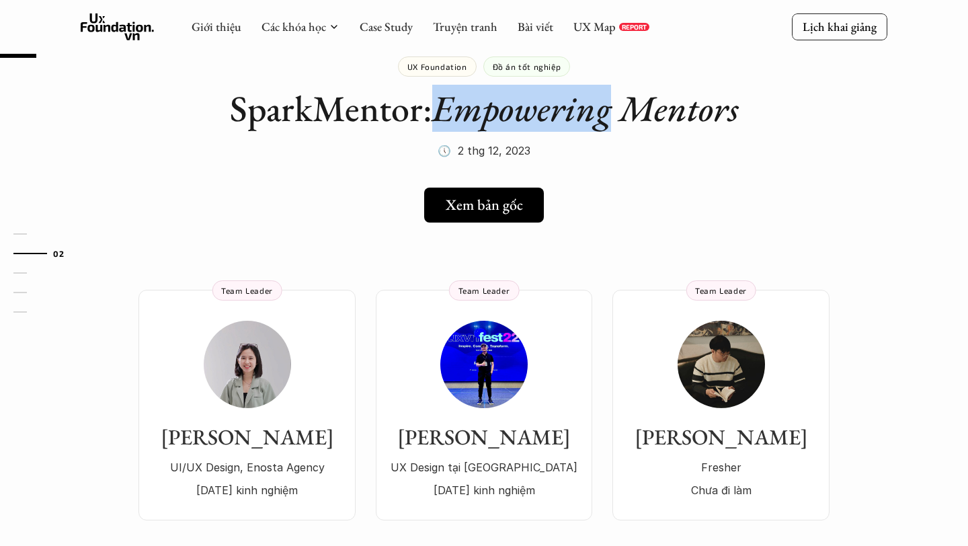
click at [507, 114] on em "Empowering Mentors" at bounding box center [585, 108] width 307 height 47
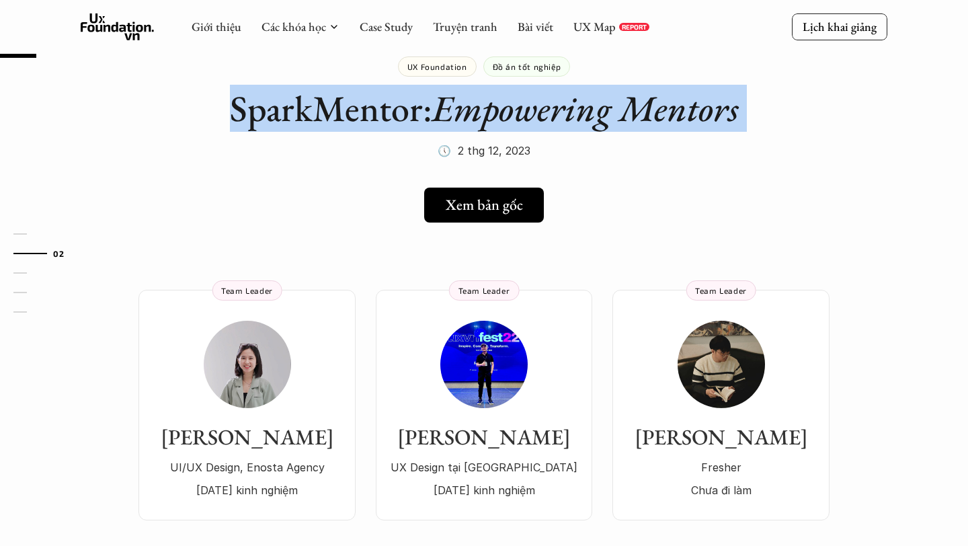
click at [498, 133] on div at bounding box center [498, 133] width 0 height 0
click at [670, 128] on em "Empowering Mentors" at bounding box center [585, 108] width 307 height 47
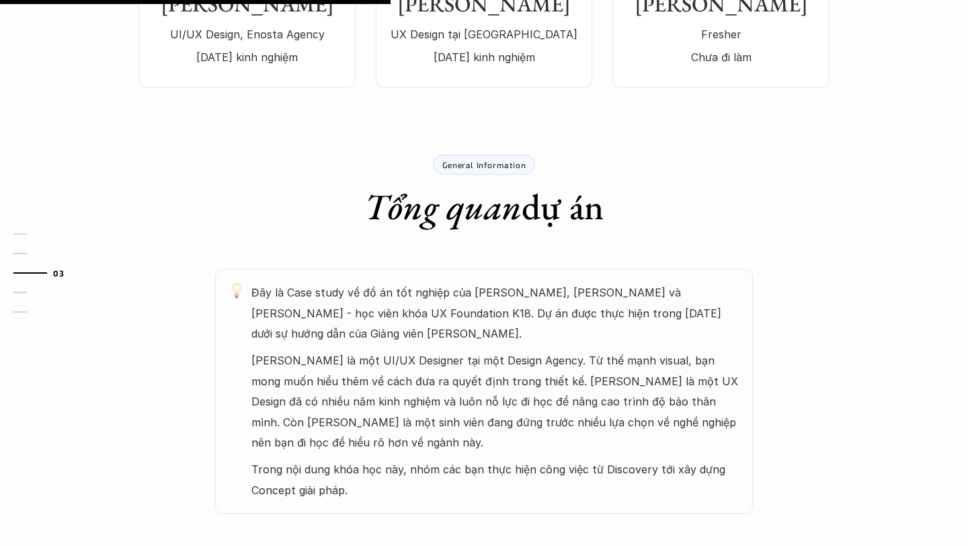
scroll to position [478, 0]
drag, startPoint x: 395, startPoint y: 364, endPoint x: 575, endPoint y: 362, distance: 180.8
click at [577, 363] on p "Sue Trần là một UI/UX Designer tại một Design Agency. Từ thế mạnh visual, bạn m…" at bounding box center [495, 401] width 488 height 102
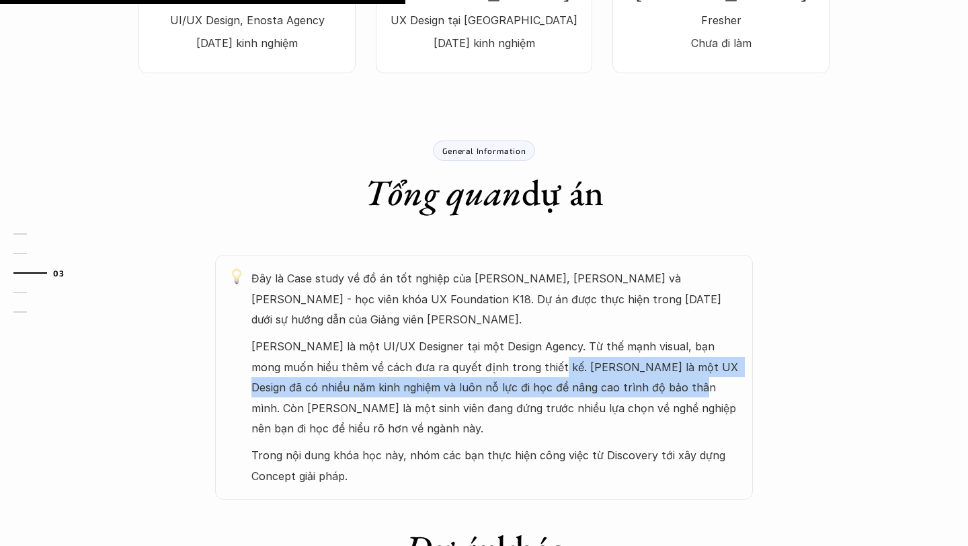
drag, startPoint x: 512, startPoint y: 373, endPoint x: 636, endPoint y: 382, distance: 124.0
click at [635, 382] on p "Sue Trần là một UI/UX Designer tại một Design Agency. Từ thế mạnh visual, bạn m…" at bounding box center [495, 387] width 488 height 102
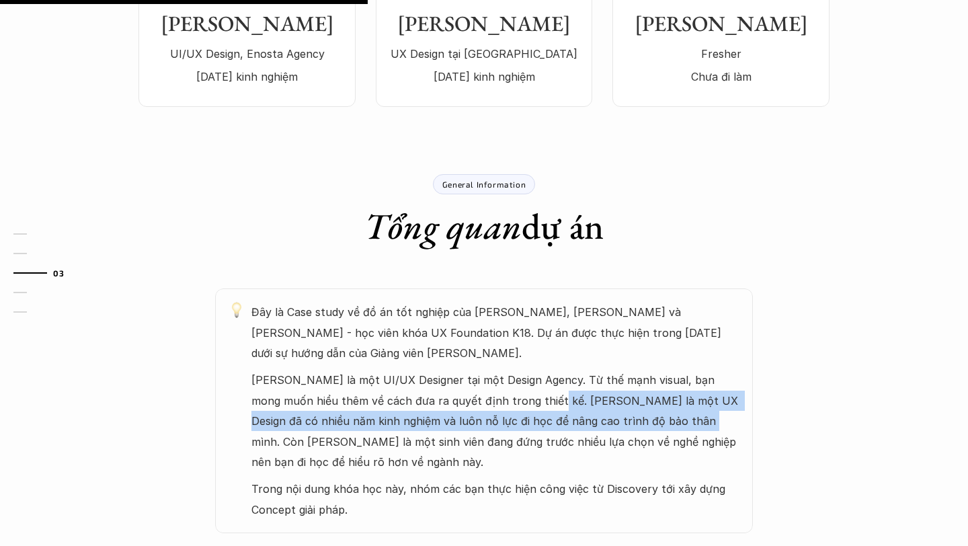
scroll to position [462, 0]
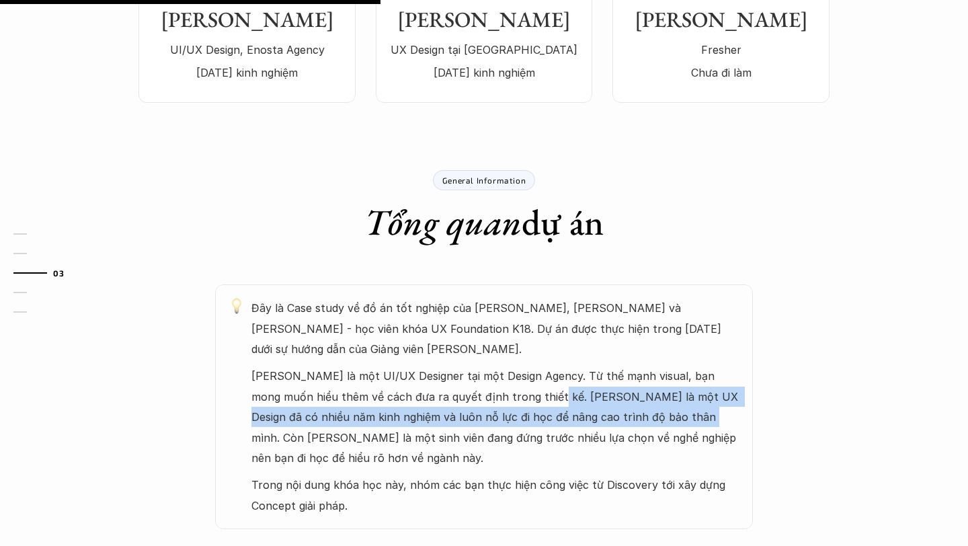
click at [636, 382] on p "Sue Trần là một UI/UX Designer tại một Design Agency. Từ thế mạnh visual, bạn m…" at bounding box center [495, 417] width 488 height 102
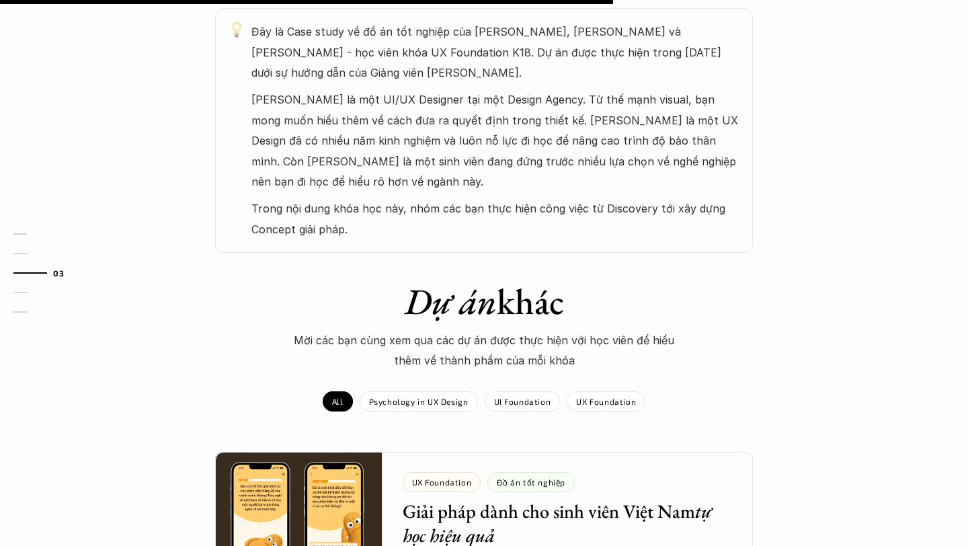
scroll to position [751, 0]
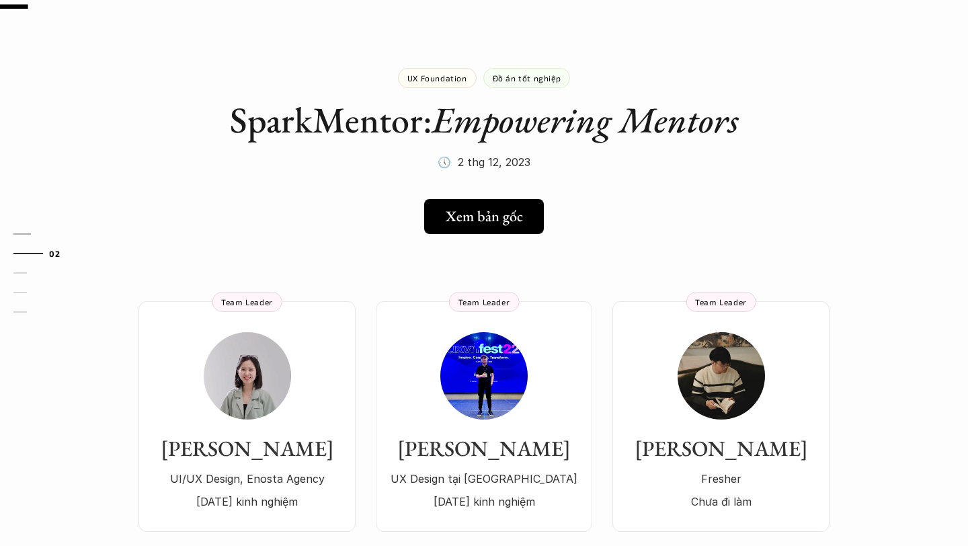
scroll to position [34, 0]
click at [209, 430] on div "Sue Trần UI/UX Design, Enosta Agency 2 năm kinh nghiệm" at bounding box center [247, 420] width 190 height 179
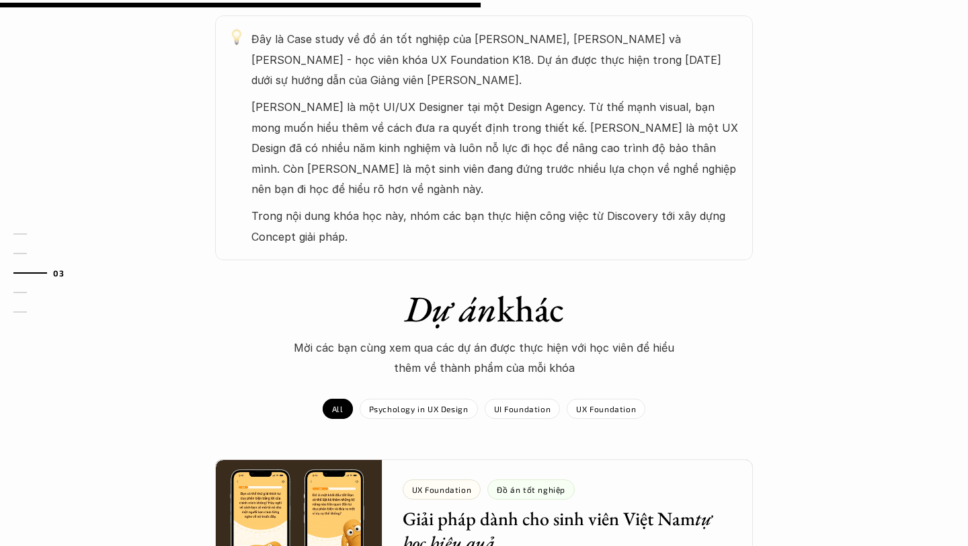
scroll to position [0, 0]
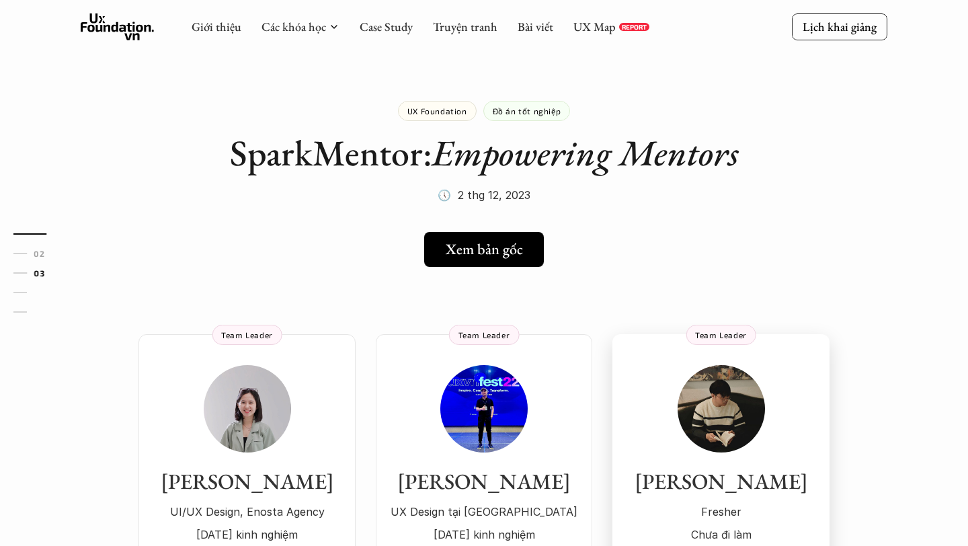
click at [694, 444] on div "Tony Phan Fresher Chưa đi làm" at bounding box center [721, 454] width 190 height 179
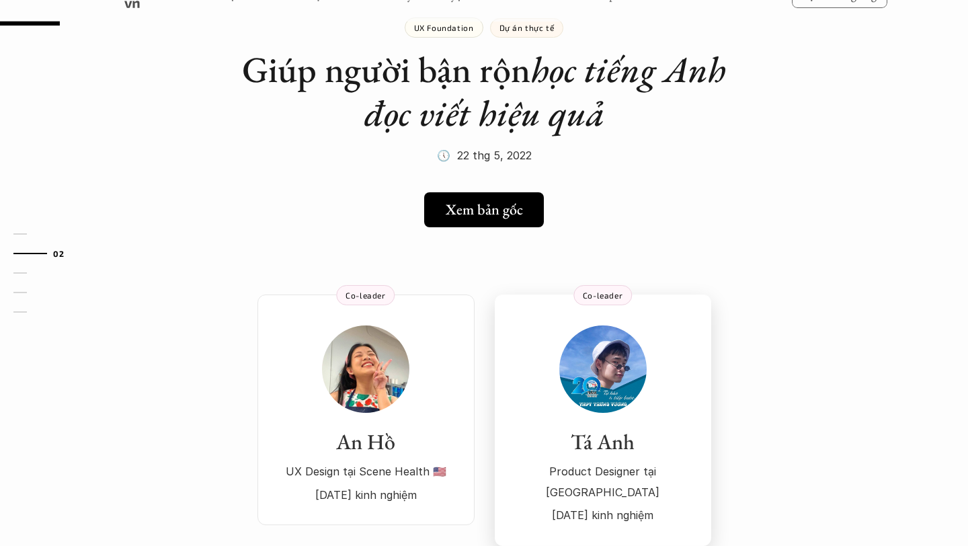
scroll to position [73, 0]
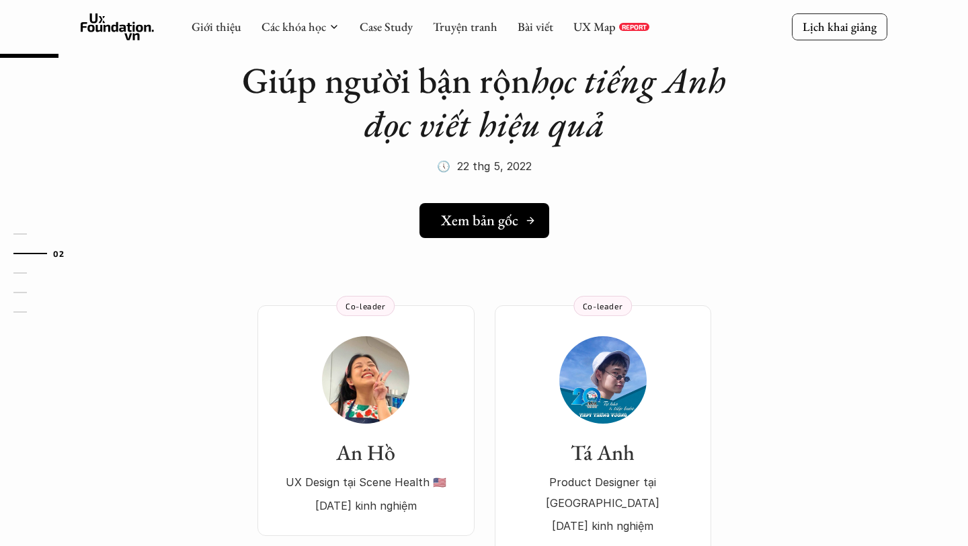
click at [490, 228] on h5 "Xem bản gốc" at bounding box center [479, 220] width 77 height 17
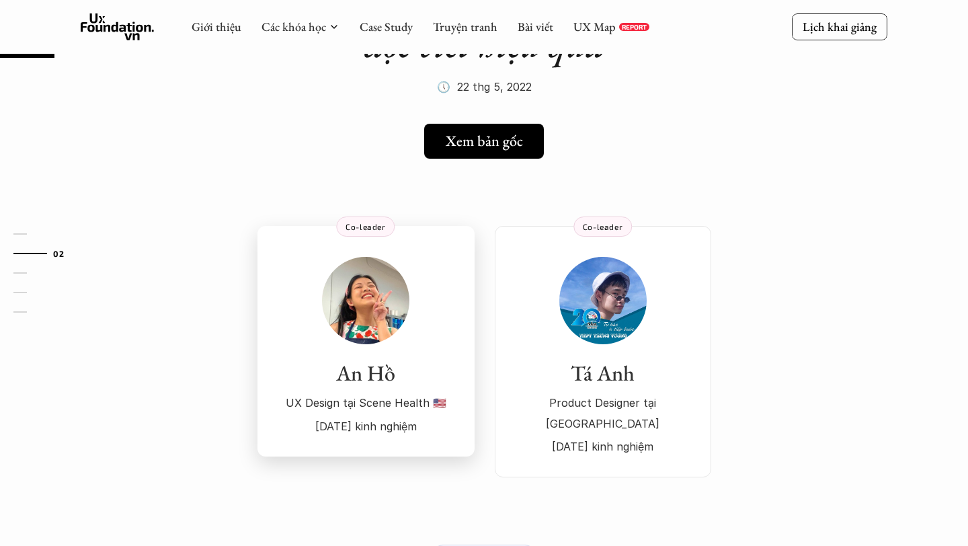
scroll to position [67, 0]
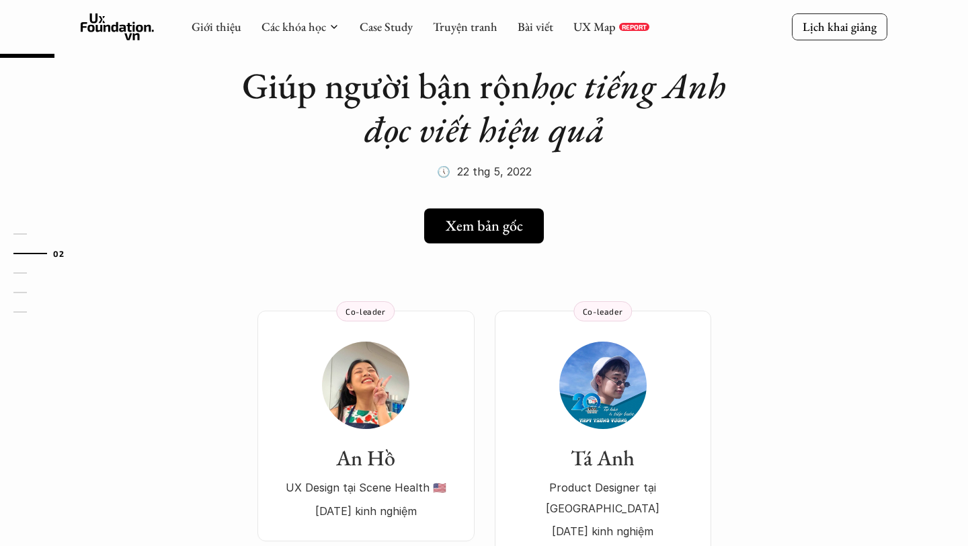
click at [376, 296] on div "An Hồ UX Design tại Scene Health 🇺🇸 1 năm kinh nghiệm Co-leader Tá Anh Product …" at bounding box center [484, 416] width 968 height 292
click at [373, 375] on img at bounding box center [365, 384] width 87 height 87
click at [600, 374] on img at bounding box center [602, 384] width 87 height 87
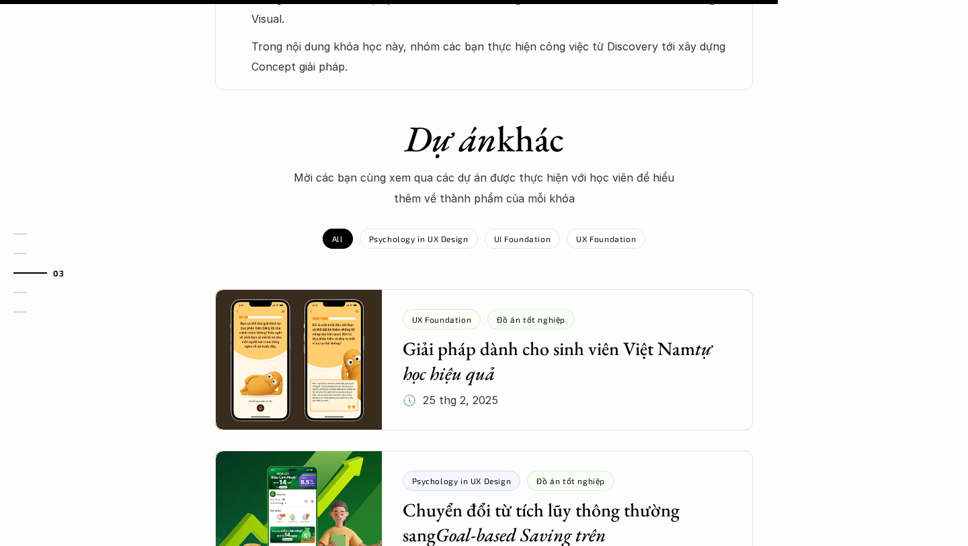
scroll to position [983, 0]
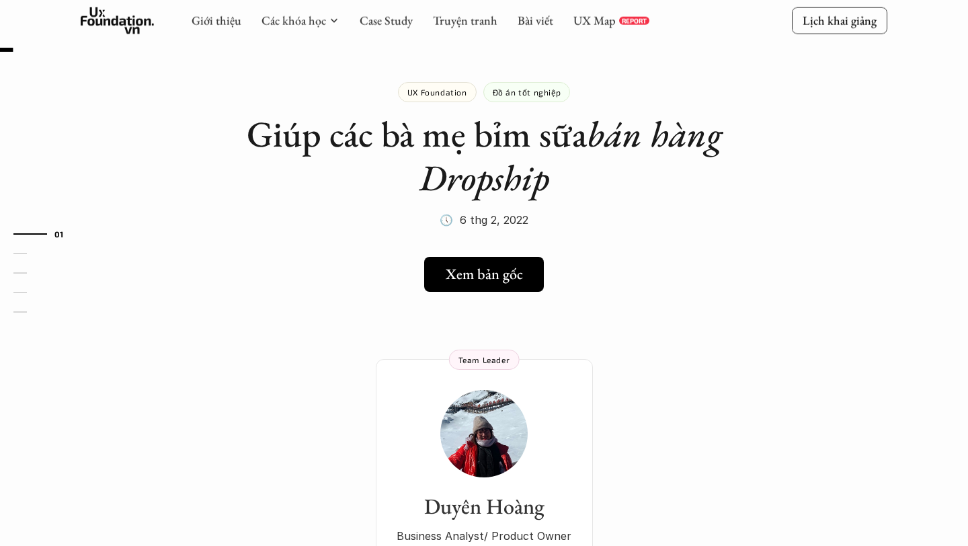
scroll to position [21, 0]
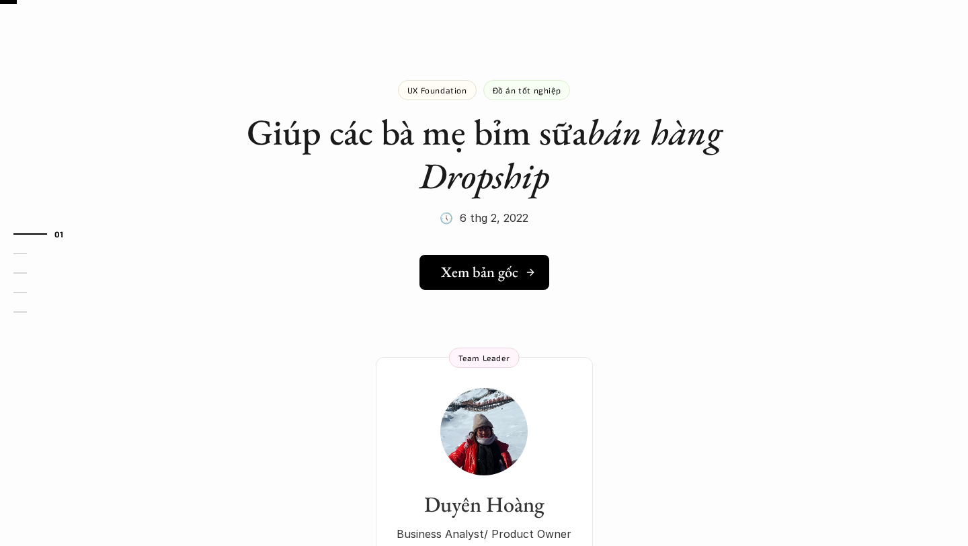
click at [472, 271] on h5 "Xem bản gốc" at bounding box center [479, 272] width 77 height 17
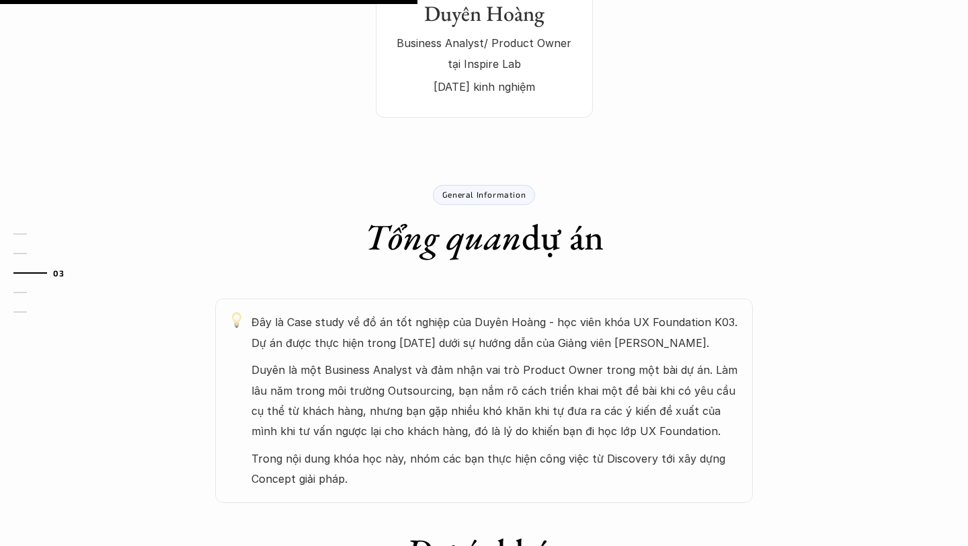
scroll to position [534, 0]
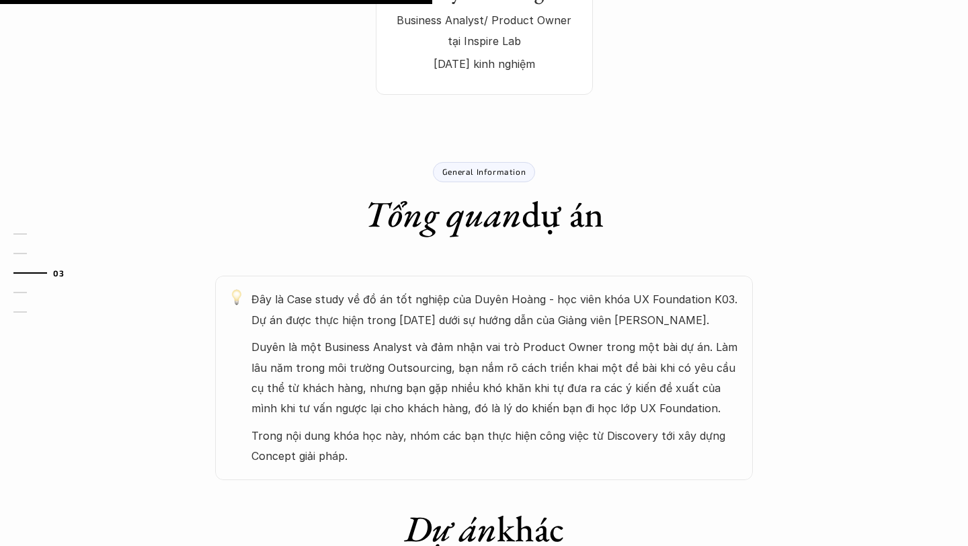
click at [560, 318] on p "Đây là Case study về đồ án tốt nghiệp của Duyên Hoàng - học viên khóa UX Founda…" at bounding box center [495, 309] width 488 height 41
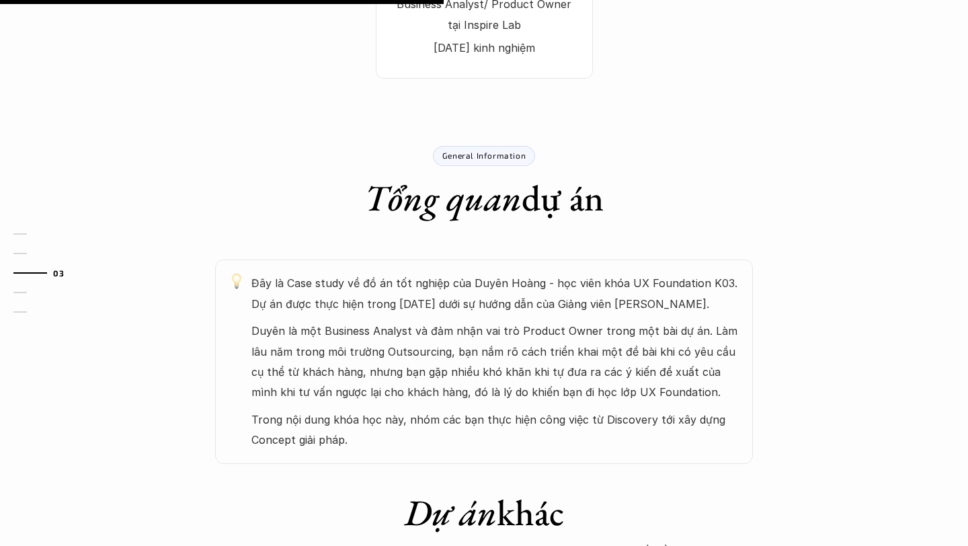
scroll to position [551, 0]
drag, startPoint x: 357, startPoint y: 348, endPoint x: 452, endPoint y: 350, distance: 95.5
click at [452, 350] on p "Duyên là một Business Analyst và đảm nhận vai trò Product Owner trong một bài d…" at bounding box center [495, 361] width 488 height 82
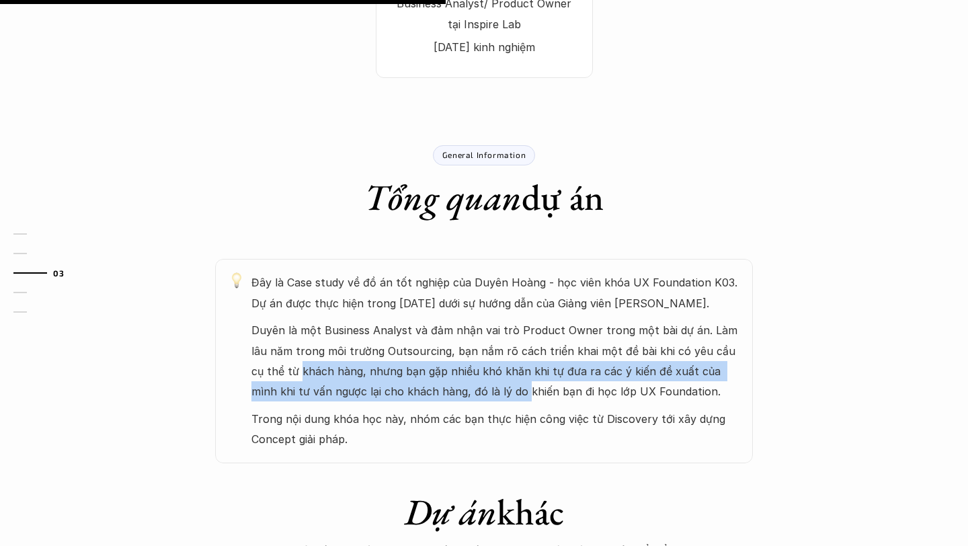
drag, startPoint x: 266, startPoint y: 372, endPoint x: 473, endPoint y: 394, distance: 208.9
click at [471, 394] on p "Duyên là một Business Analyst và đảm nhận vai trò Product Owner trong một bài d…" at bounding box center [495, 361] width 488 height 82
click at [473, 394] on p "Duyên là một Business Analyst và đảm nhận vai trò Product Owner trong một bài d…" at bounding box center [495, 361] width 488 height 82
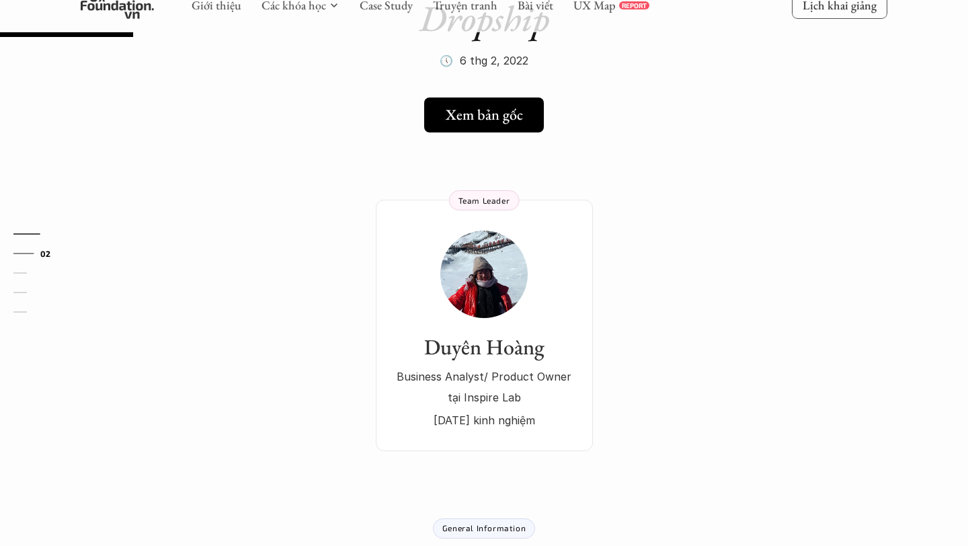
scroll to position [179, 0]
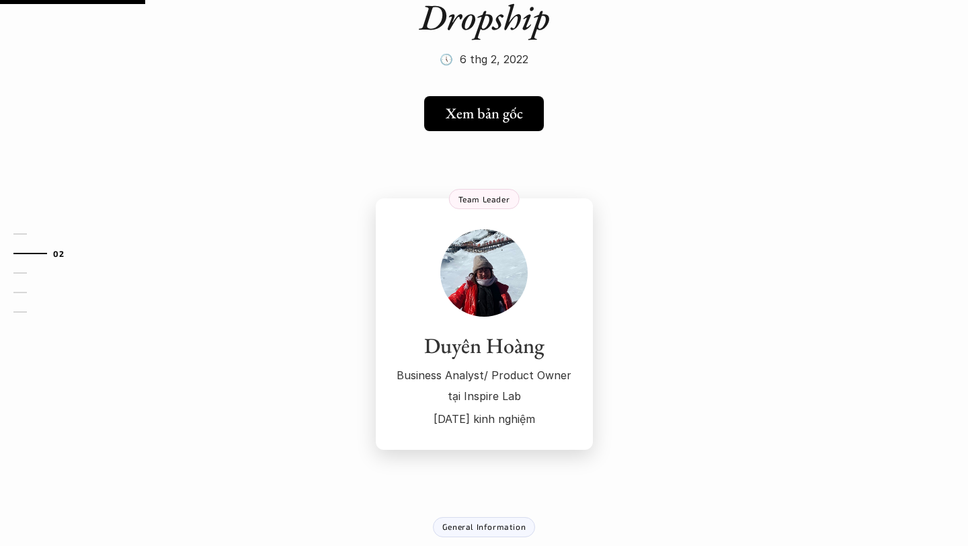
click at [509, 339] on h3 "Duyên Hoàng" at bounding box center [484, 346] width 190 height 26
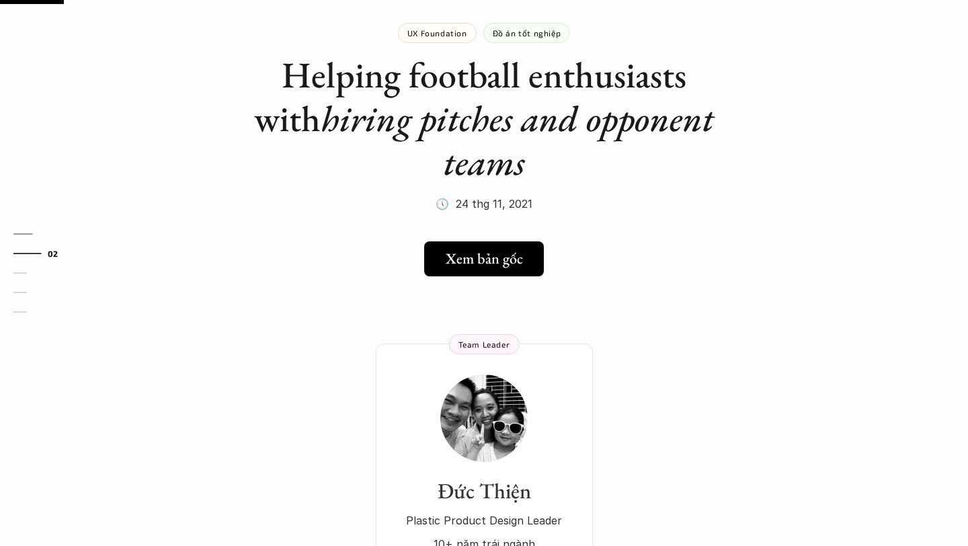
scroll to position [81, 0]
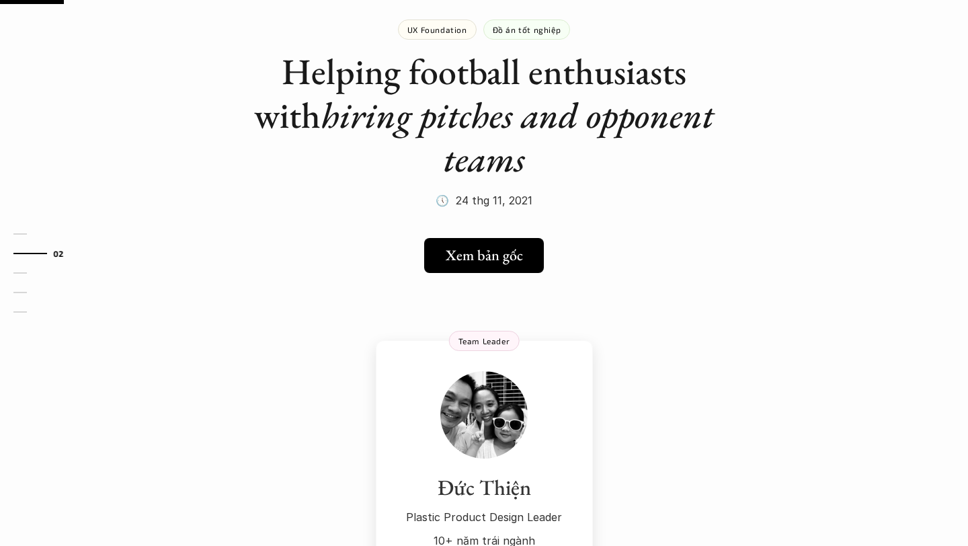
click at [522, 382] on img at bounding box center [483, 414] width 87 height 87
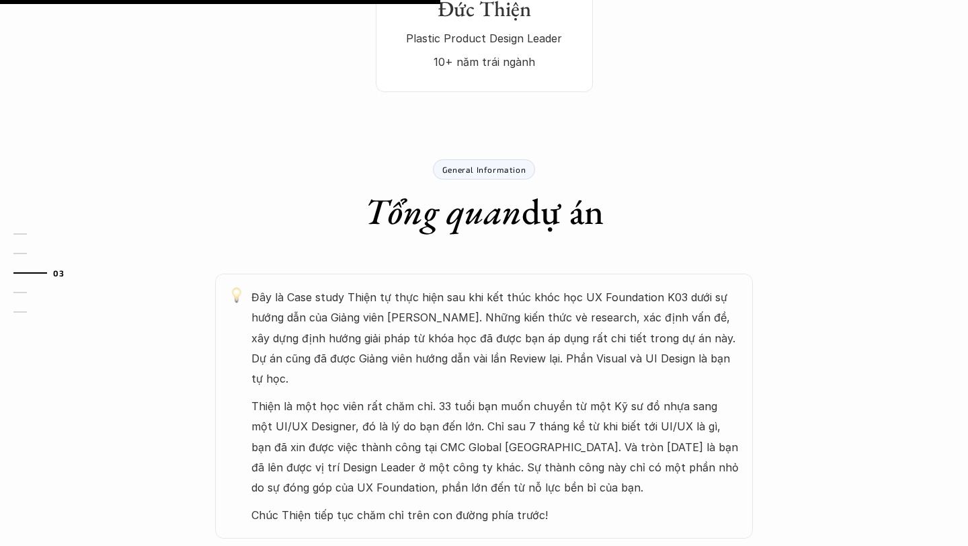
scroll to position [563, 0]
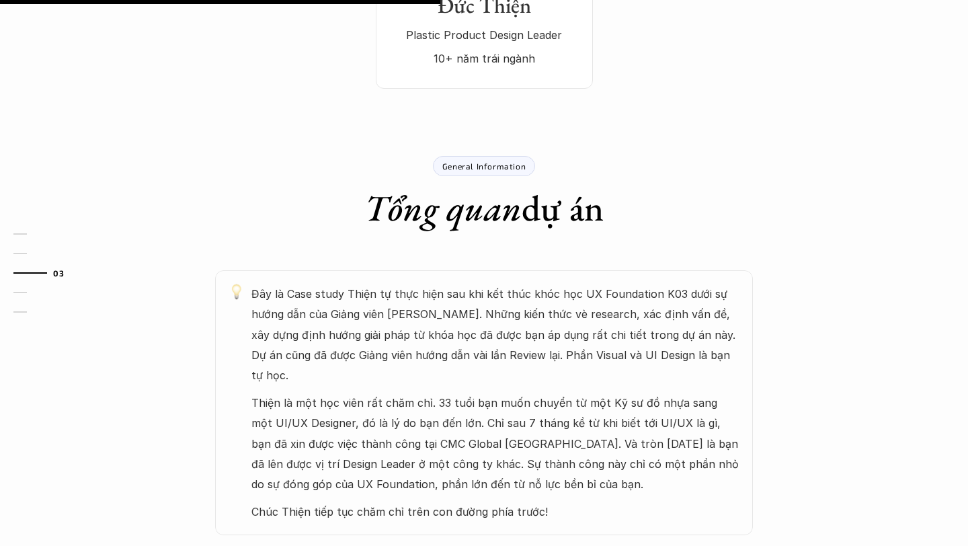
drag, startPoint x: 417, startPoint y: 309, endPoint x: 576, endPoint y: 308, distance: 159.3
click at [579, 309] on p "Đây là Case study Thiện tự thực hiện sau khi kết thúc khóc học UX Foundation K0…" at bounding box center [495, 335] width 488 height 102
click at [576, 308] on p "Đây là Case study Thiện tự thực hiện sau khi kết thúc khóc học UX Foundation K0…" at bounding box center [495, 335] width 488 height 102
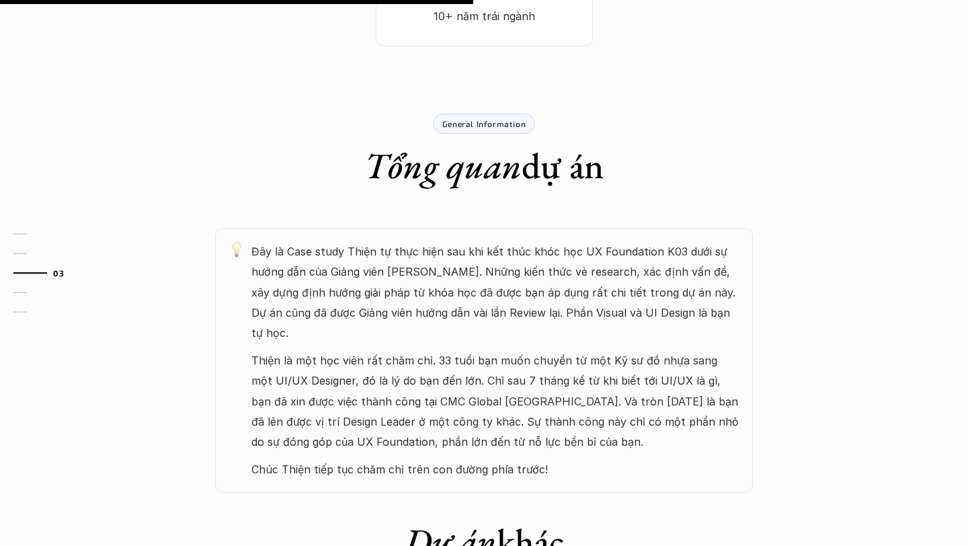
scroll to position [608, 0]
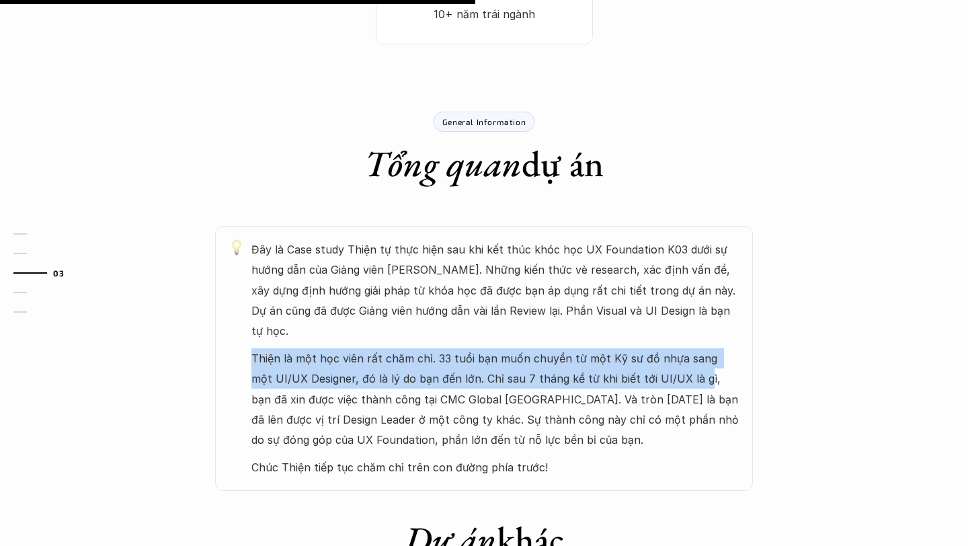
drag, startPoint x: 243, startPoint y: 314, endPoint x: 670, endPoint y: 332, distance: 426.6
click at [670, 332] on div "Đây là Case study Thiện tự thực hiện sau khi kết thúc khóc học UX Foundation K0…" at bounding box center [484, 358] width 538 height 265
click at [670, 348] on p "Thiện là một học viên rất chăm chỉ. 33 tuổi bạn muốn chuyển từ một Kỹ sư đồ nhự…" at bounding box center [495, 399] width 488 height 102
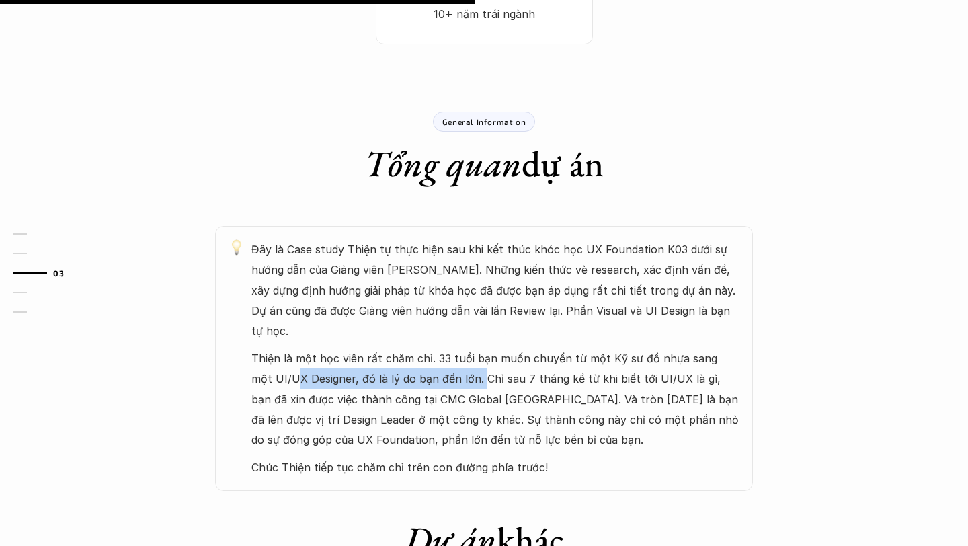
drag, startPoint x: 272, startPoint y: 339, endPoint x: 455, endPoint y: 337, distance: 182.9
click at [455, 348] on p "Thiện là một học viên rất chăm chỉ. 33 tuổi bạn muốn chuyển từ một Kỹ sư đồ nhự…" at bounding box center [495, 399] width 488 height 102
click at [456, 348] on p "Thiện là một học viên rất chăm chỉ. 33 tuổi bạn muốn chuyển từ một Kỹ sư đồ nhự…" at bounding box center [495, 399] width 488 height 102
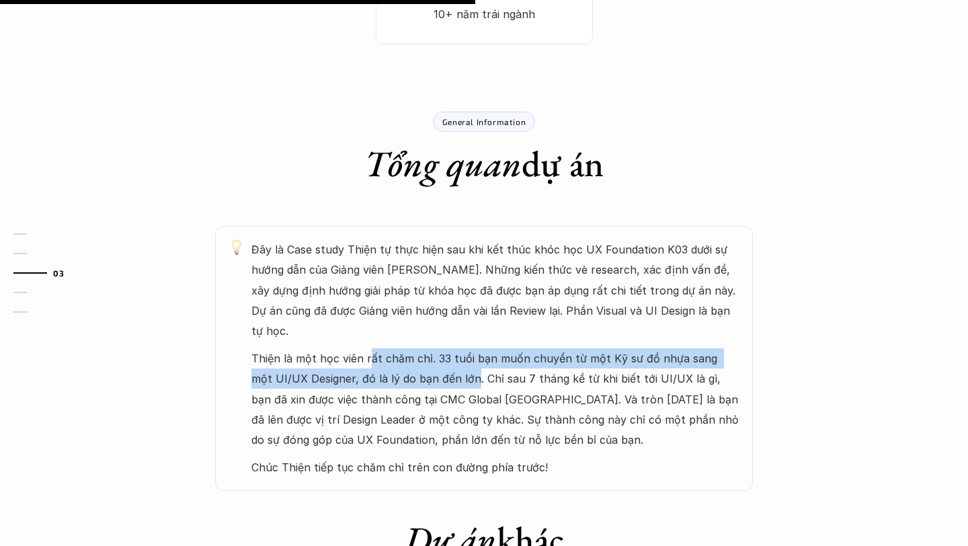
drag, startPoint x: 452, startPoint y: 336, endPoint x: 353, endPoint y: 303, distance: 104.4
click at [363, 348] on p "Thiện là một học viên rất chăm chỉ. 33 tuổi bạn muốn chuyển từ một Kỹ sư đồ nhự…" at bounding box center [495, 399] width 488 height 102
click at [354, 348] on p "Thiện là một học viên rất chăm chỉ. 33 tuổi bạn muốn chuyển từ một Kỹ sư đồ nhự…" at bounding box center [495, 399] width 488 height 102
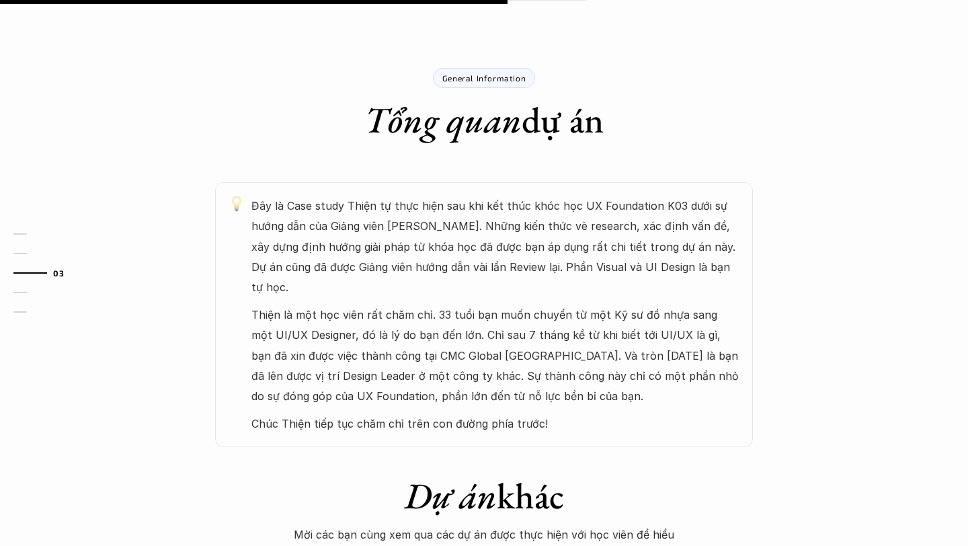
scroll to position [655, 0]
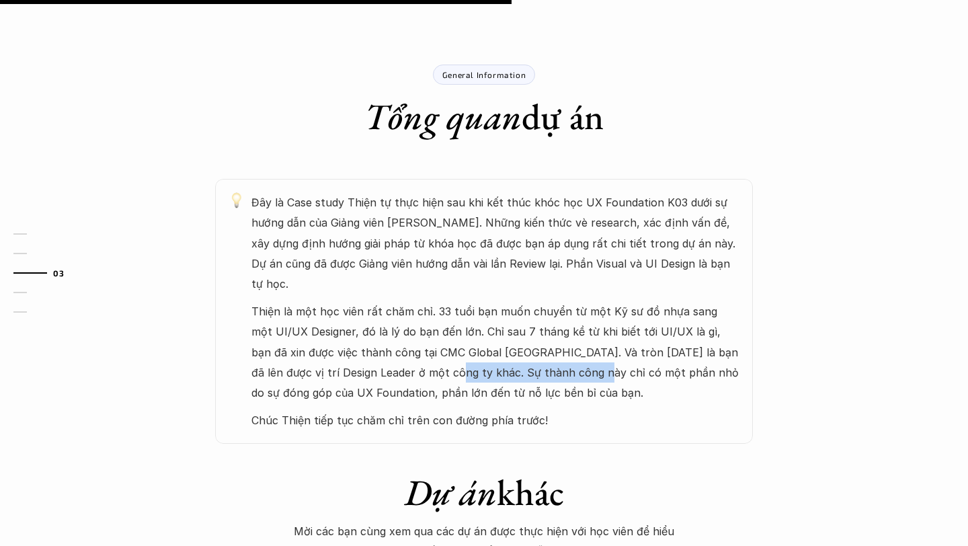
drag, startPoint x: 390, startPoint y: 327, endPoint x: 542, endPoint y: 339, distance: 152.4
click at [540, 337] on p "Thiện là một học viên rất chăm chỉ. 33 tuổi bạn muốn chuyển từ một Kỹ sư đồ nhự…" at bounding box center [495, 352] width 488 height 102
click at [542, 339] on p "Thiện là một học viên rất chăm chỉ. 33 tuổi bạn muốn chuyển từ một Kỹ sư đồ nhự…" at bounding box center [495, 352] width 488 height 102
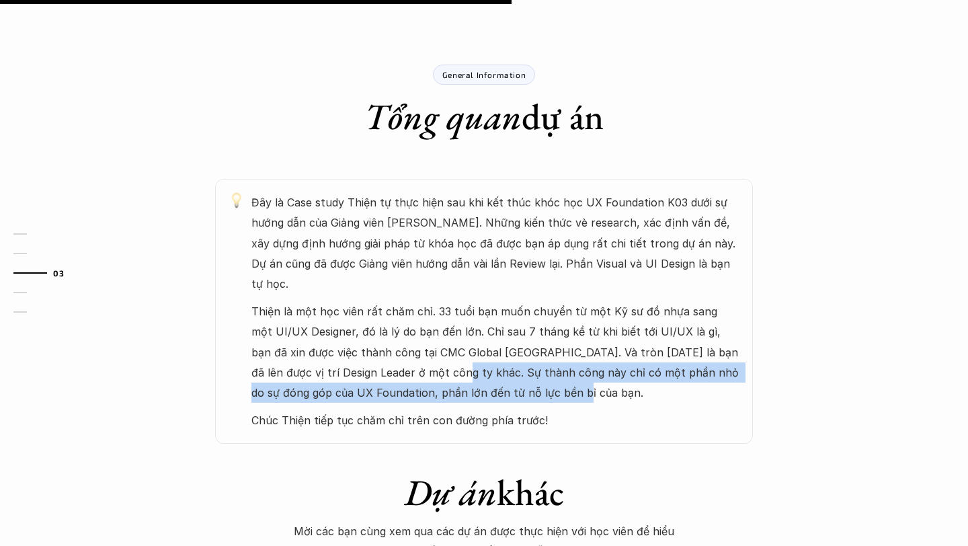
drag, startPoint x: 563, startPoint y: 347, endPoint x: 395, endPoint y: 318, distance: 171.2
click at [395, 319] on p "Thiện là một học viên rất chăm chỉ. 33 tuổi bạn muốn chuyển từ một Kỹ sư đồ nhự…" at bounding box center [495, 352] width 488 height 102
click at [395, 318] on p "Thiện là một học viên rất chăm chỉ. 33 tuổi bạn muốn chuyển từ một Kỹ sư đồ nhự…" at bounding box center [495, 352] width 488 height 102
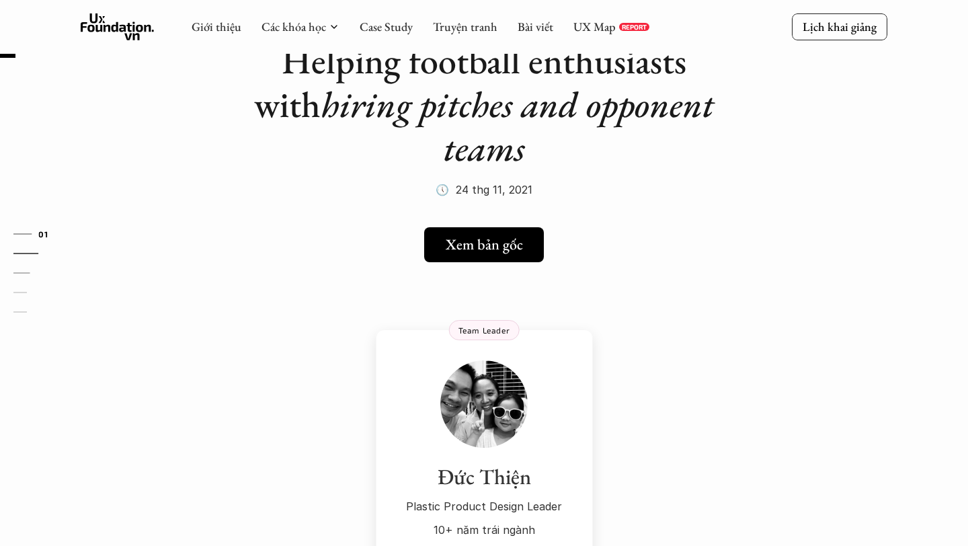
scroll to position [19, 0]
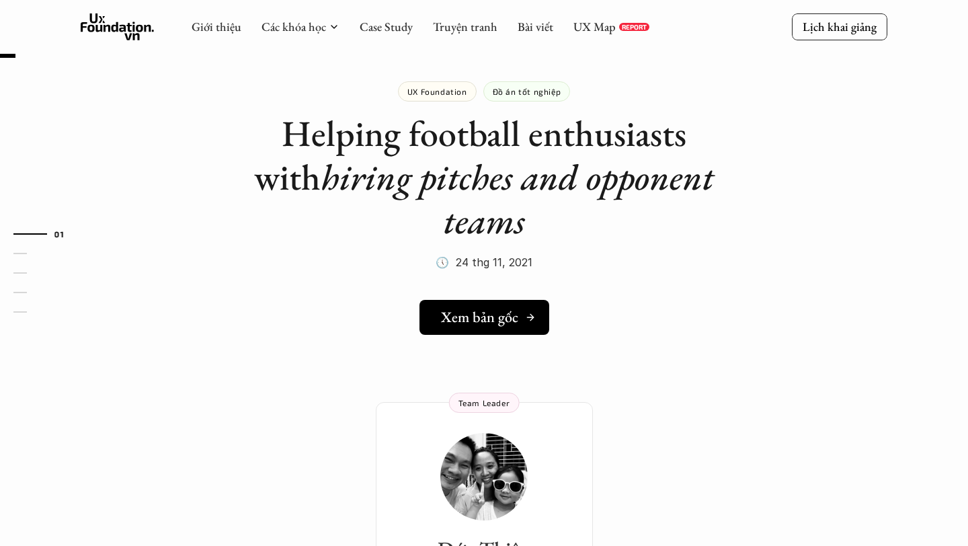
click at [480, 309] on h5 "Xem bản gốc" at bounding box center [479, 317] width 77 height 17
click at [649, 186] on em "hiring pitches and opponent teams" at bounding box center [521, 198] width 401 height 91
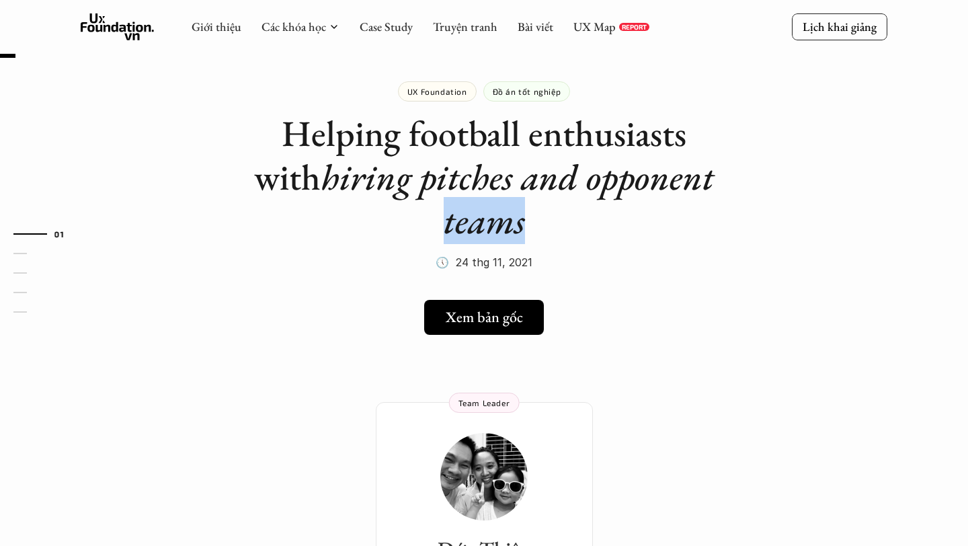
click at [649, 186] on em "hiring pitches and opponent teams" at bounding box center [521, 198] width 401 height 91
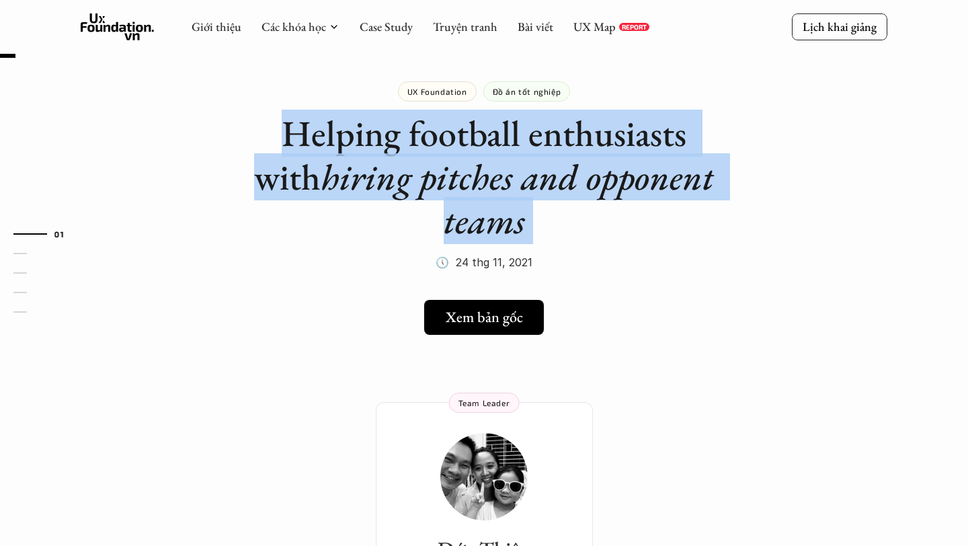
click at [641, 201] on div at bounding box center [641, 201] width 0 height 0
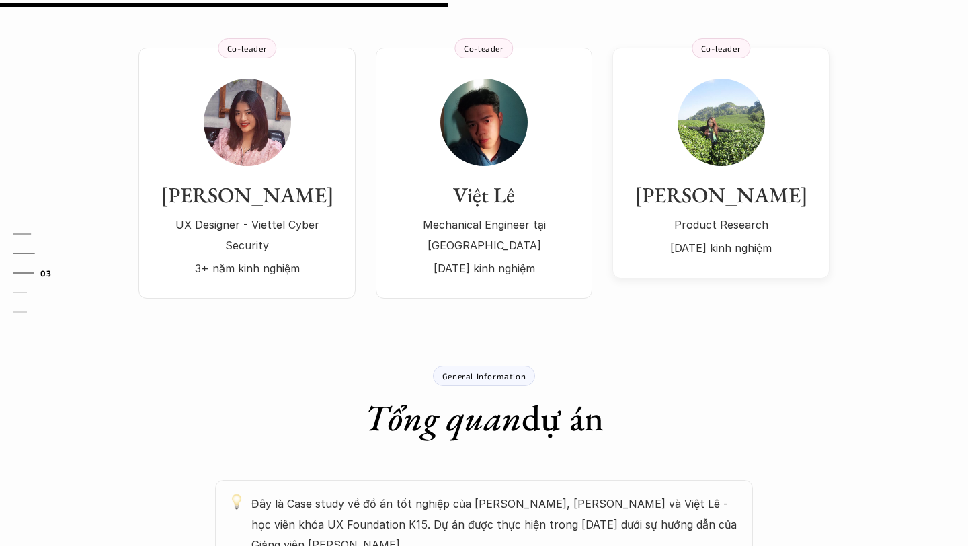
scroll to position [595, 0]
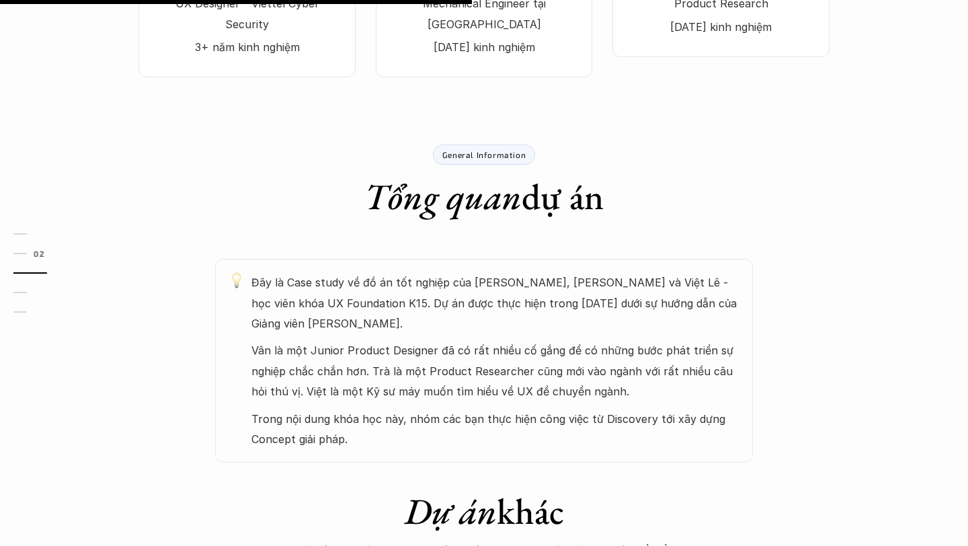
click at [623, 272] on p "Đây là Case study về đồ án tốt nghiệp của [PERSON_NAME], [PERSON_NAME] và Việt …" at bounding box center [495, 302] width 488 height 61
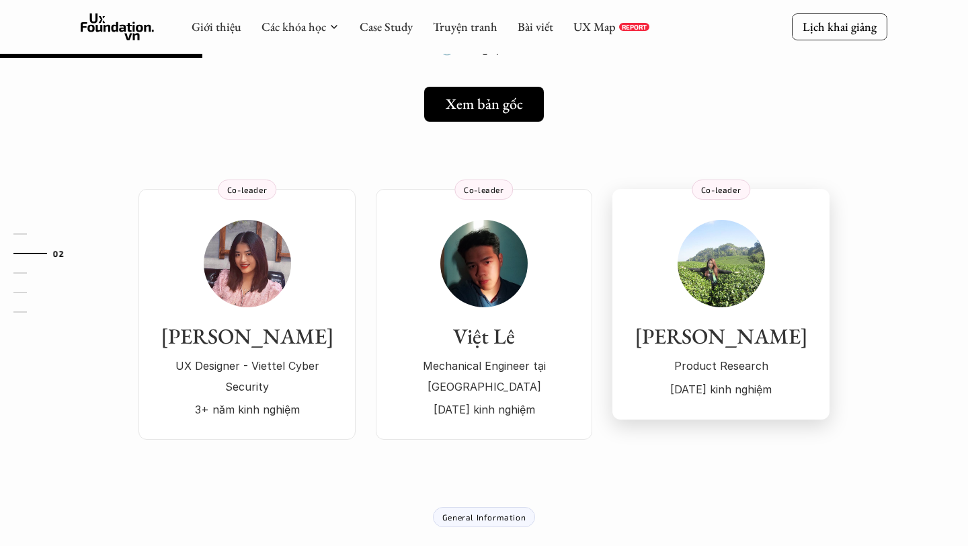
scroll to position [224, 0]
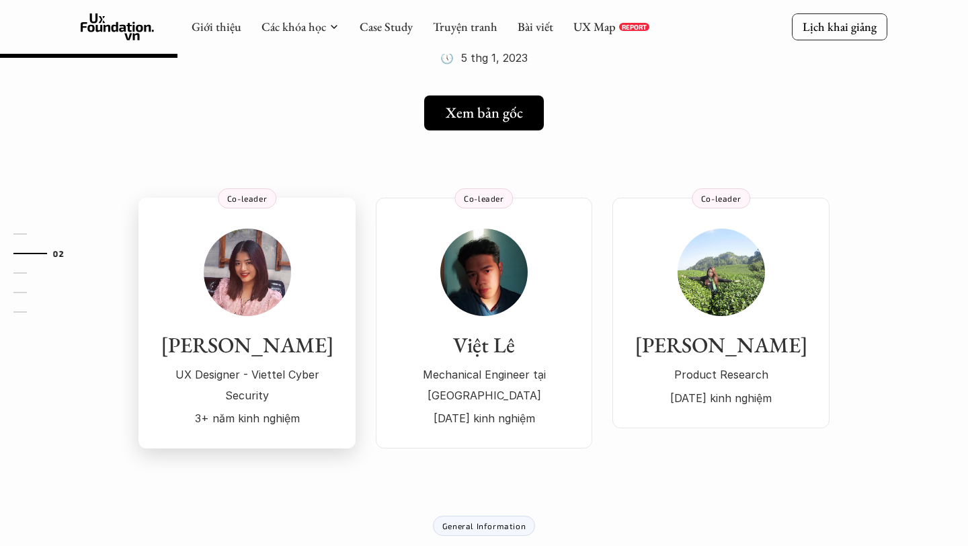
click at [266, 282] on img at bounding box center [247, 272] width 87 height 87
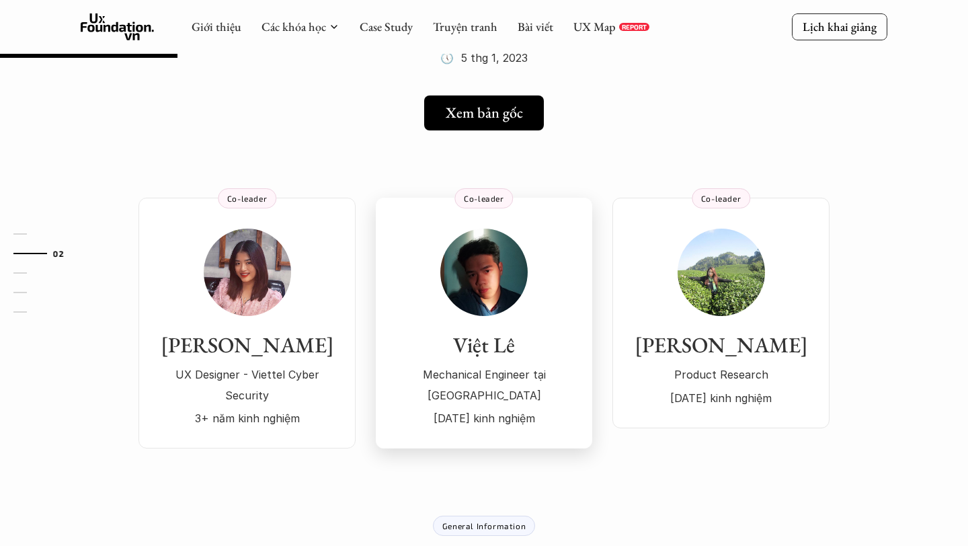
click at [493, 332] on h3 "Việt Lê" at bounding box center [484, 345] width 190 height 26
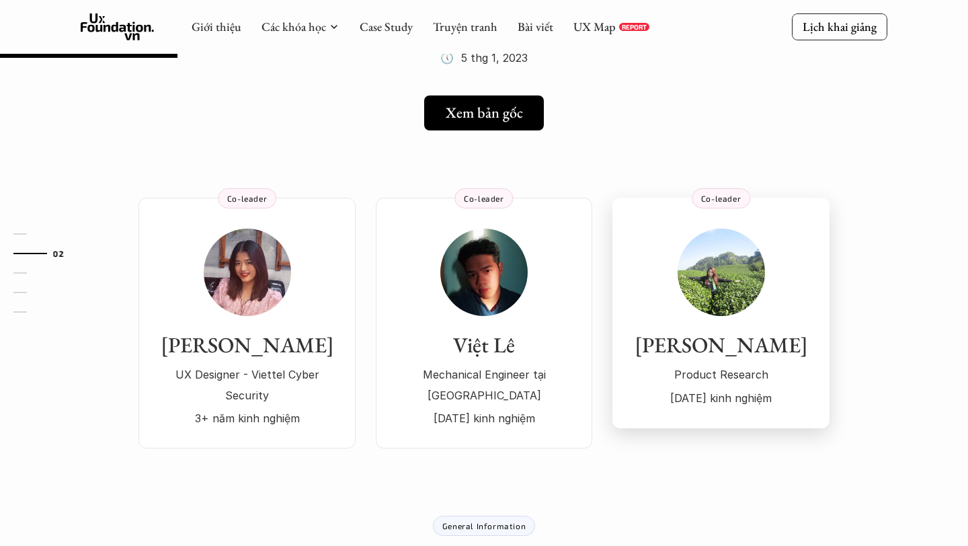
click at [721, 389] on p "1 năm kinh nghiệm" at bounding box center [721, 398] width 190 height 20
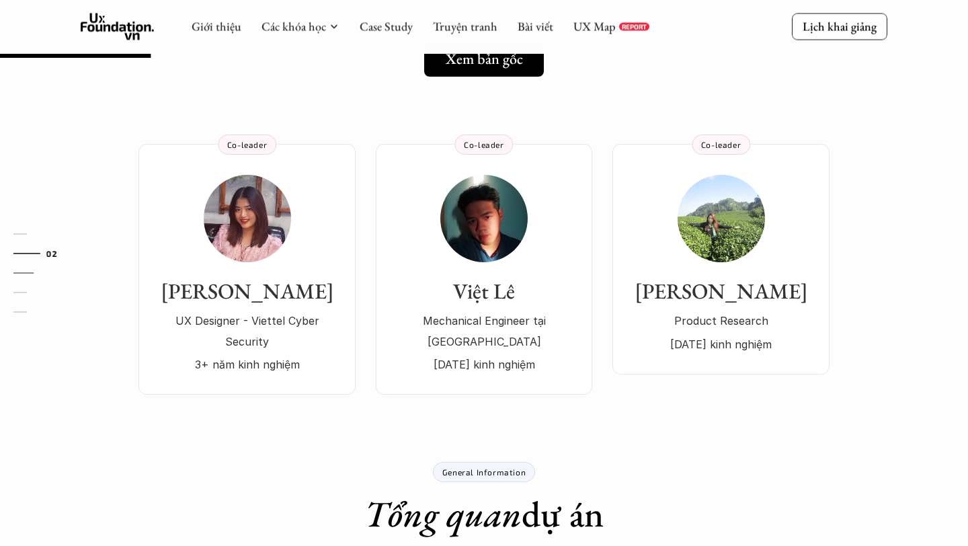
scroll to position [190, 0]
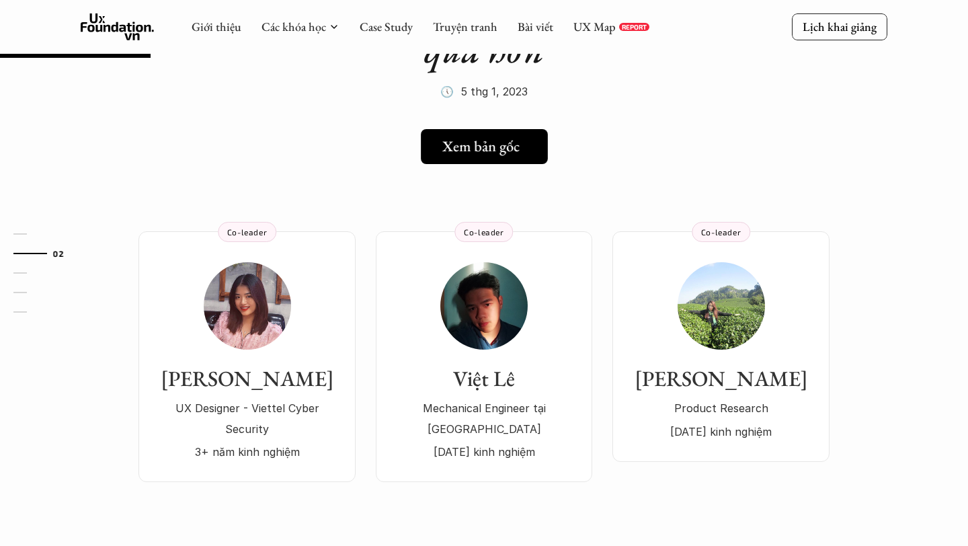
click at [493, 140] on h5 "Xem bản gốc" at bounding box center [480, 146] width 77 height 17
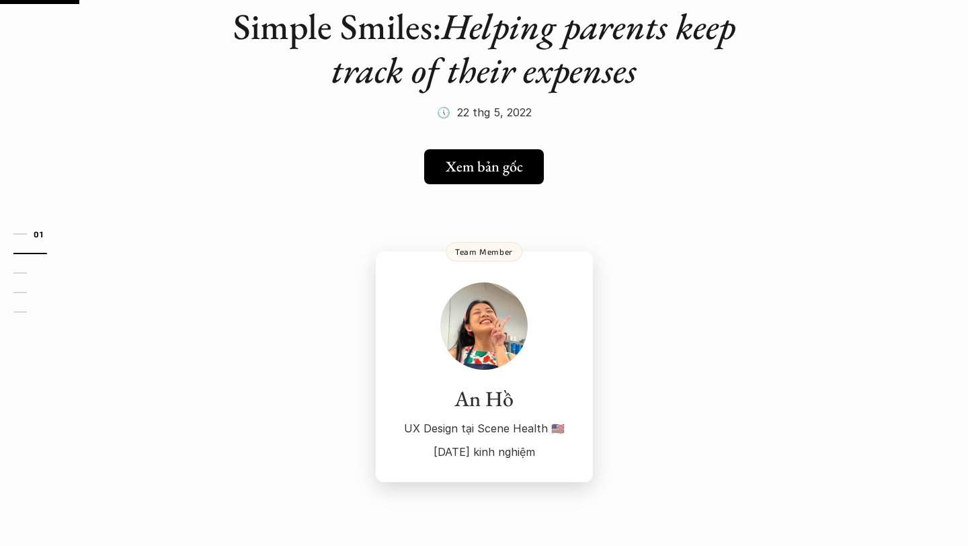
scroll to position [130, 0]
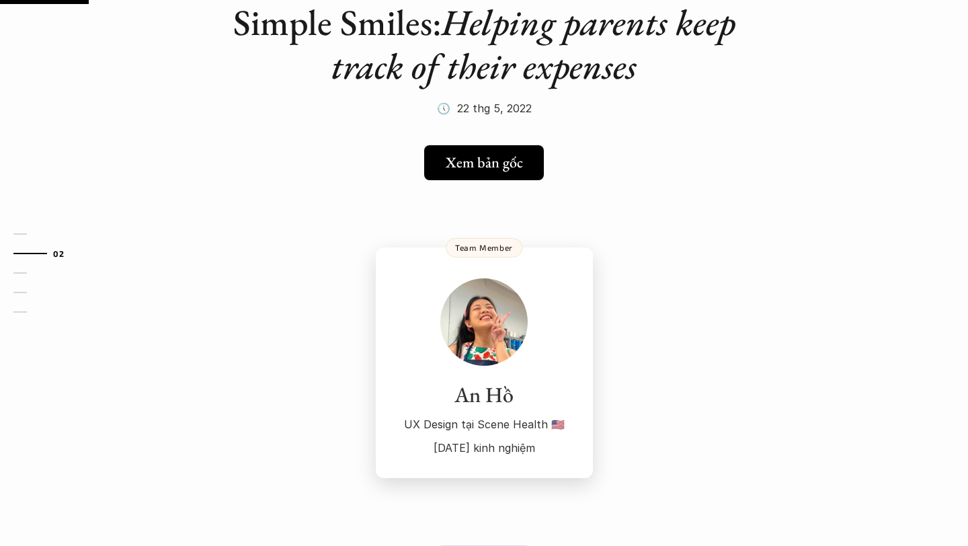
click at [491, 422] on p "UX Design tại Scene Health 🇺🇸" at bounding box center [484, 424] width 190 height 20
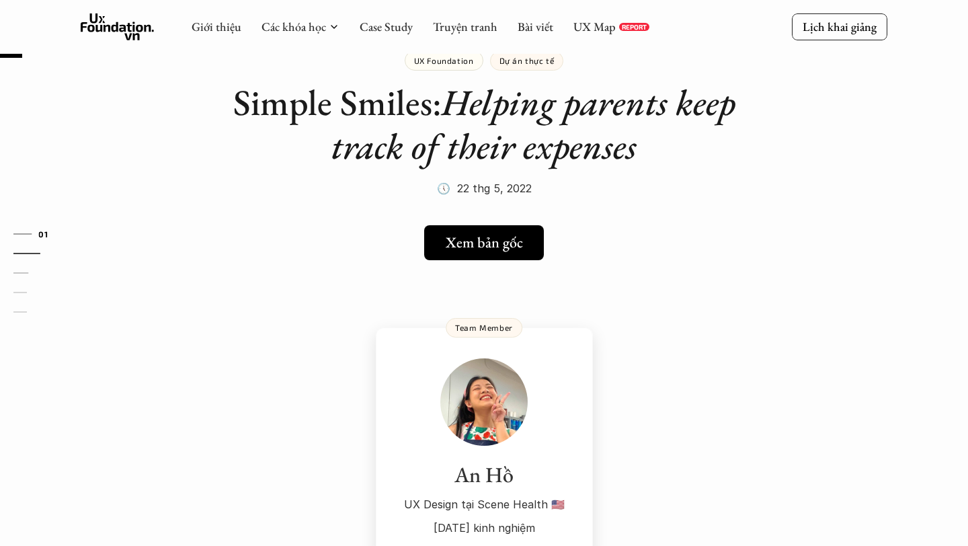
scroll to position [10, 0]
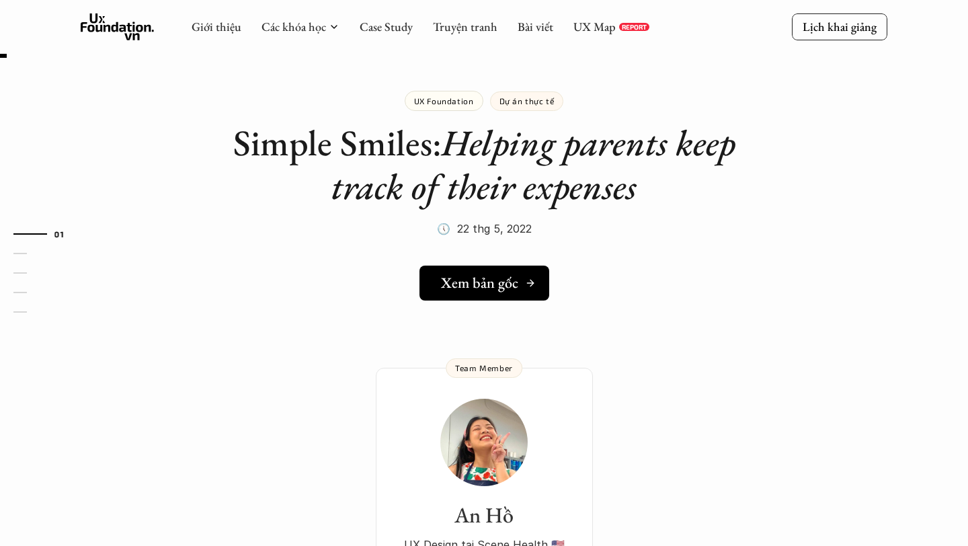
click at [506, 286] on h5 "Xem bản gốc" at bounding box center [479, 282] width 77 height 17
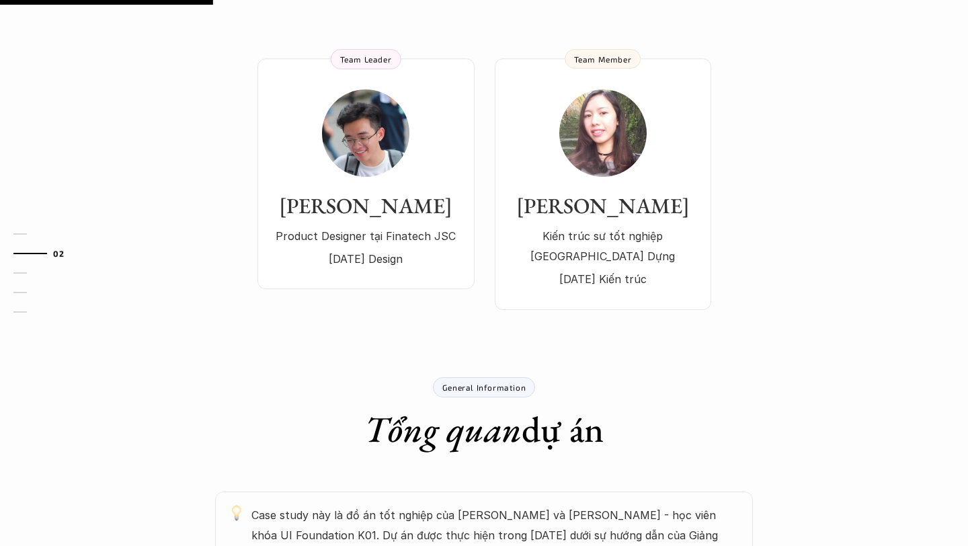
scroll to position [88, 0]
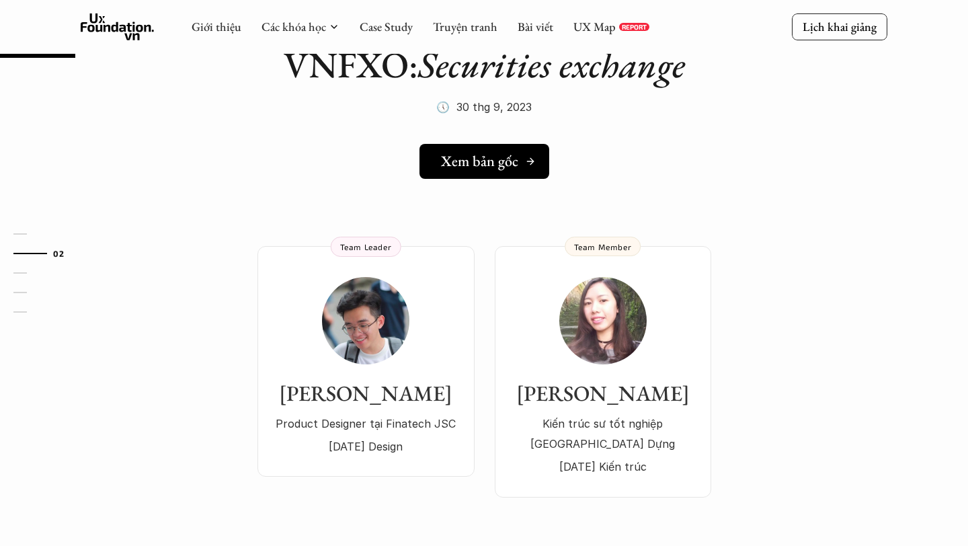
click at [512, 153] on h5 "Xem bản gốc" at bounding box center [479, 161] width 77 height 17
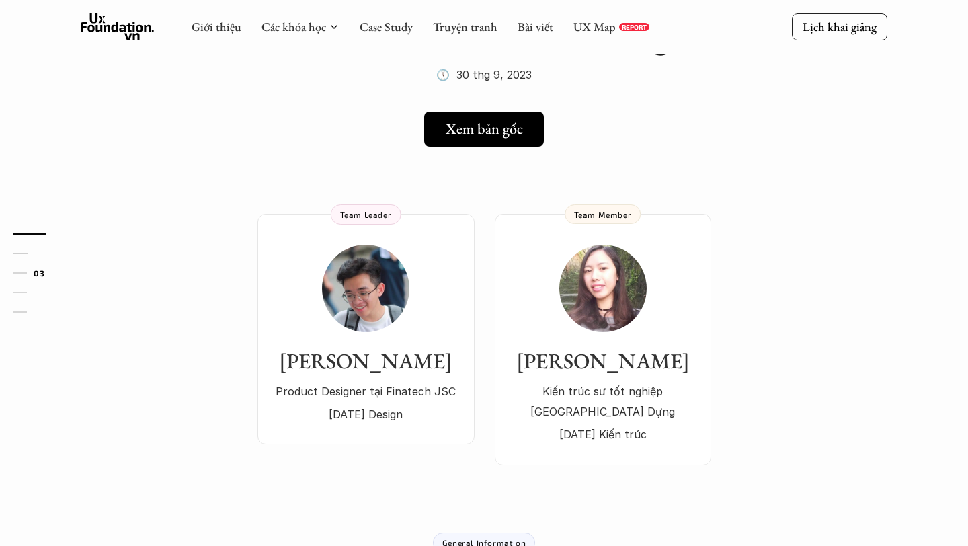
scroll to position [353, 0]
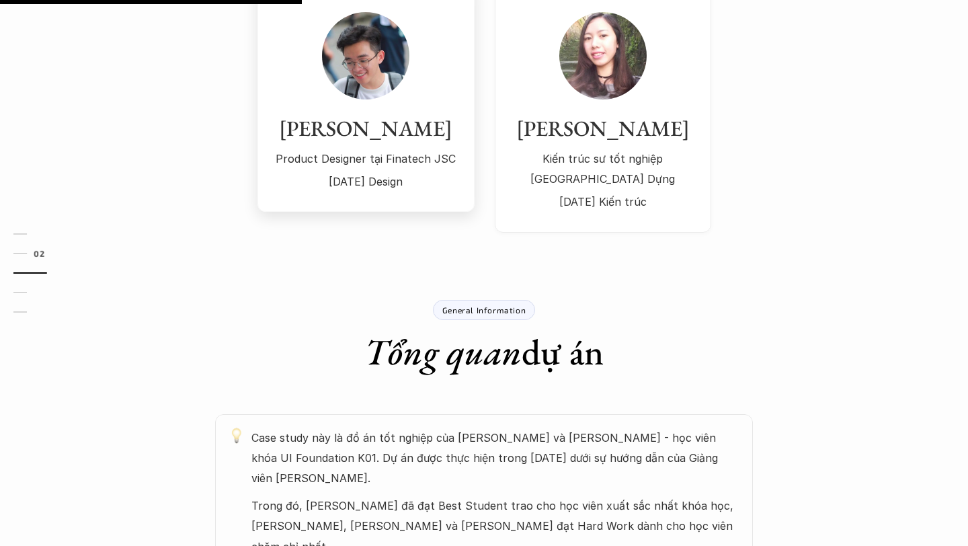
click at [318, 159] on p "Product Designer tại Finatech JSC" at bounding box center [366, 159] width 190 height 20
click at [613, 178] on p "Kiến trúc sư tốt nghiệp [GEOGRAPHIC_DATA] Dựng" at bounding box center [603, 169] width 190 height 41
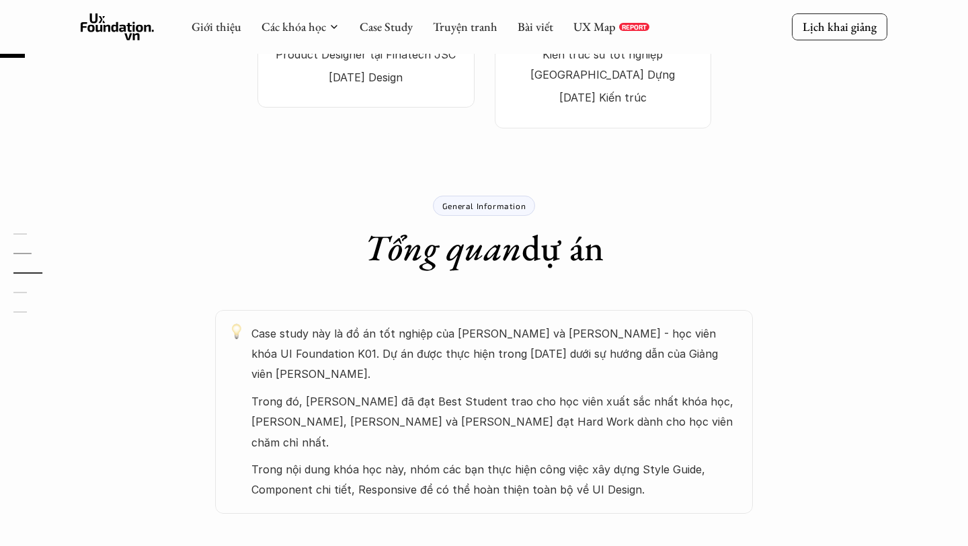
scroll to position [0, 0]
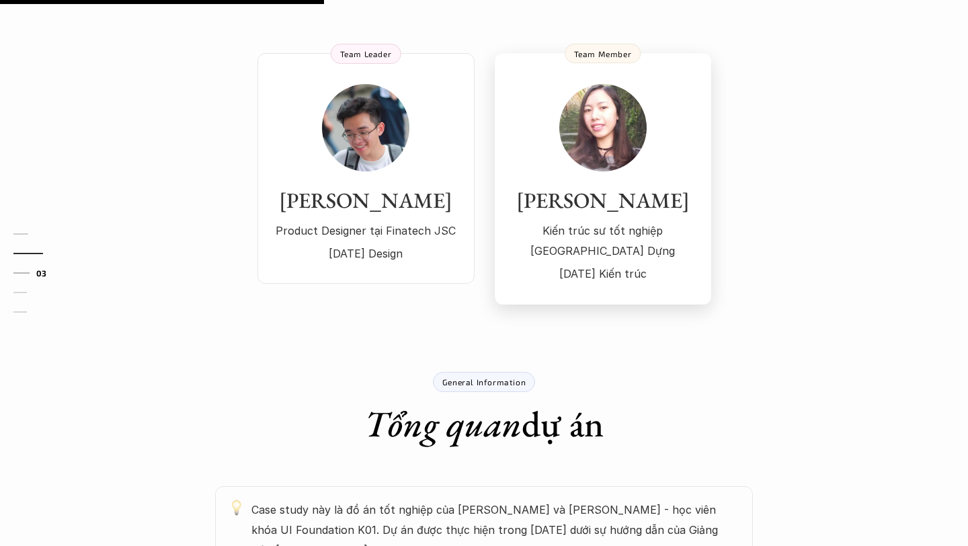
scroll to position [379, 0]
